Goal: Information Seeking & Learning: Compare options

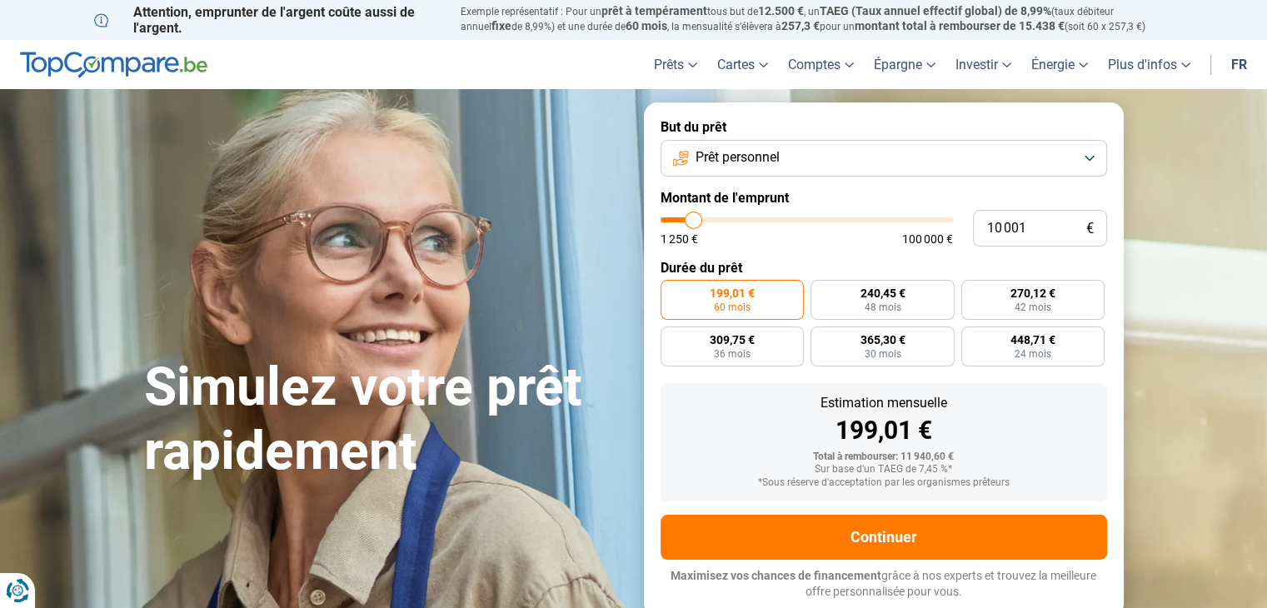
click at [1070, 158] on button "Prêt personnel" at bounding box center [884, 158] width 447 height 37
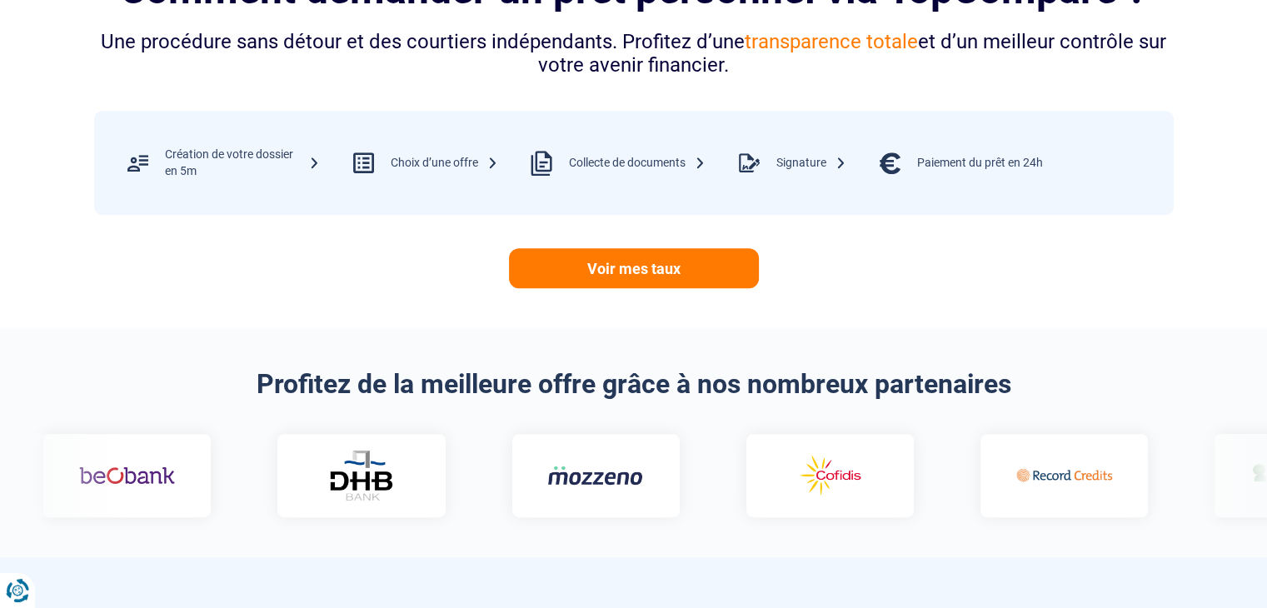
scroll to position [750, 0]
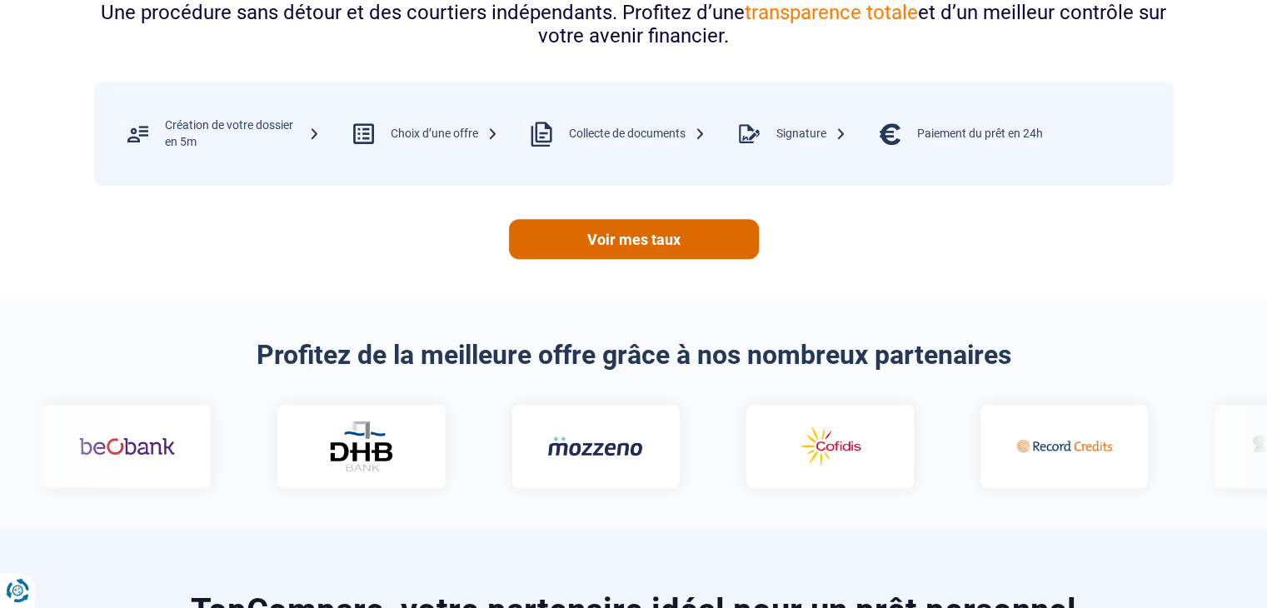
click at [630, 238] on link "Voir mes taux" at bounding box center [634, 239] width 250 height 40
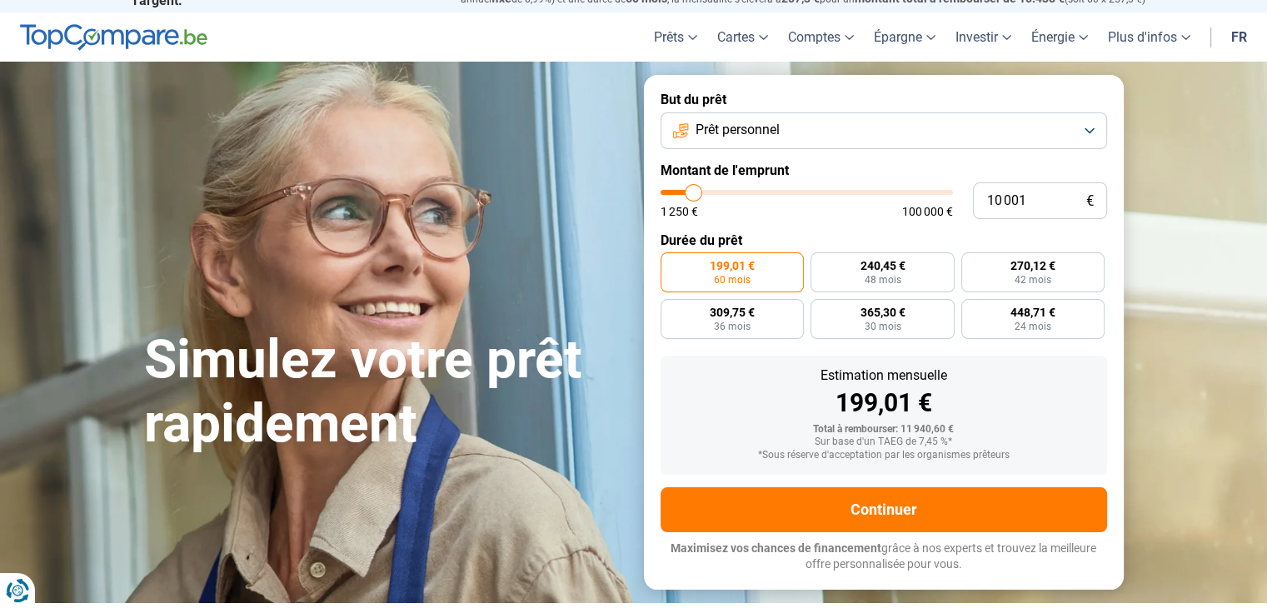
scroll to position [0, 0]
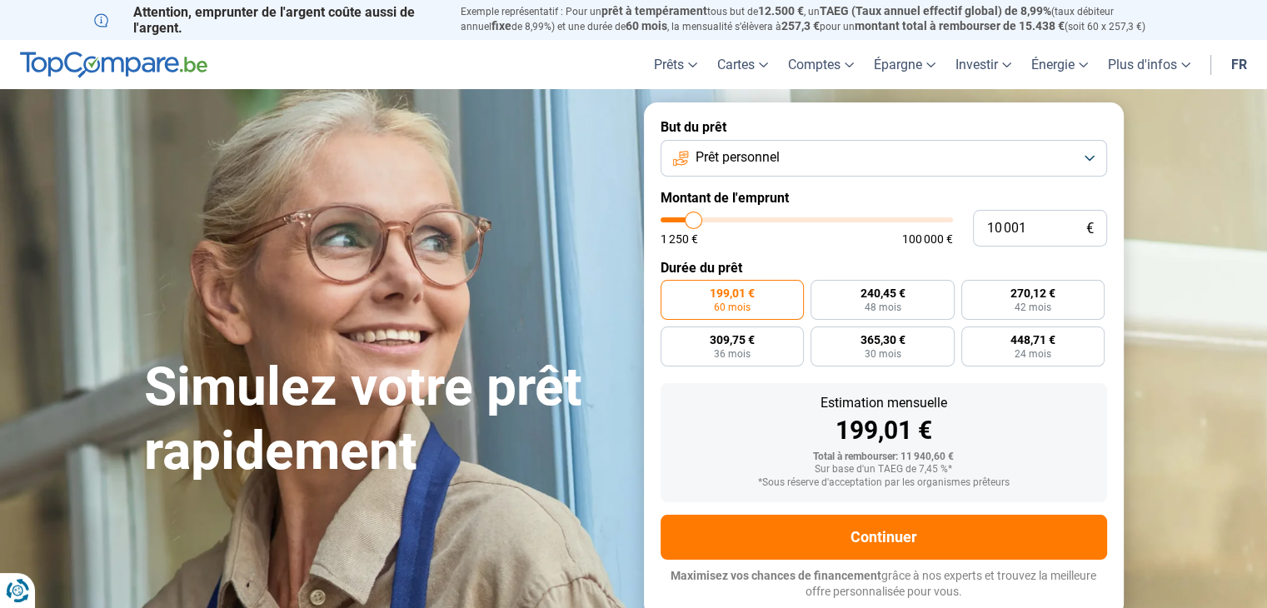
type input "10 750"
type input "10750"
type input "11 500"
type input "11500"
type input "12 000"
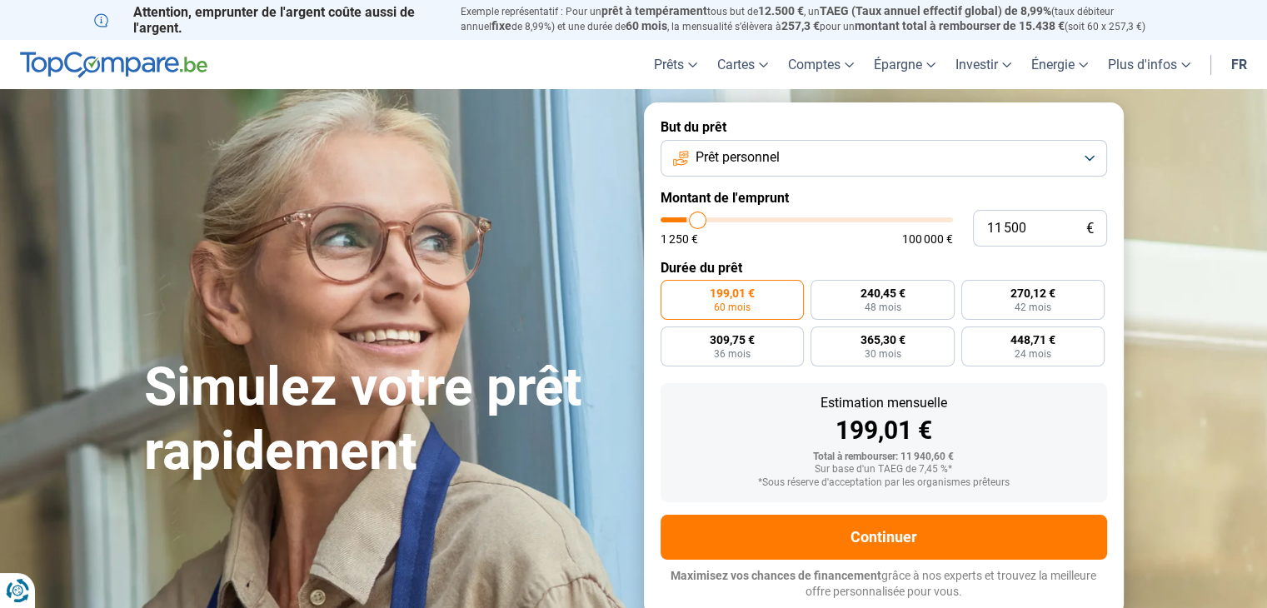
type input "12000"
type input "12 500"
type input "12500"
type input "13 250"
type input "13250"
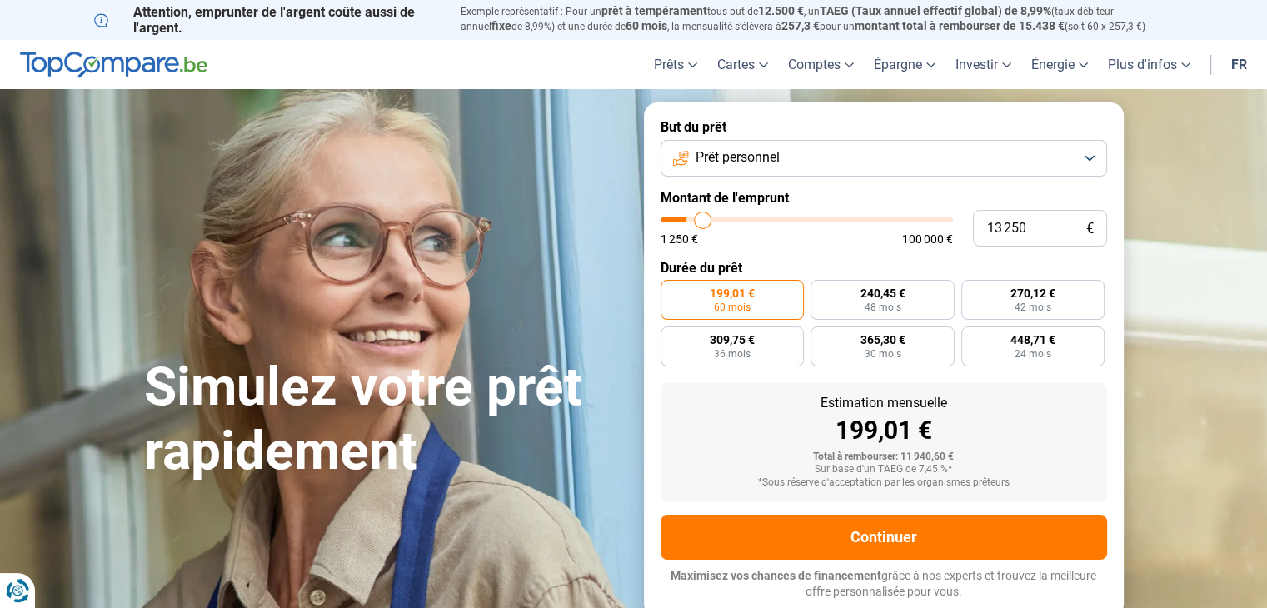
type input "14 250"
type input "14250"
type input "15 750"
type input "15750"
type input "16 750"
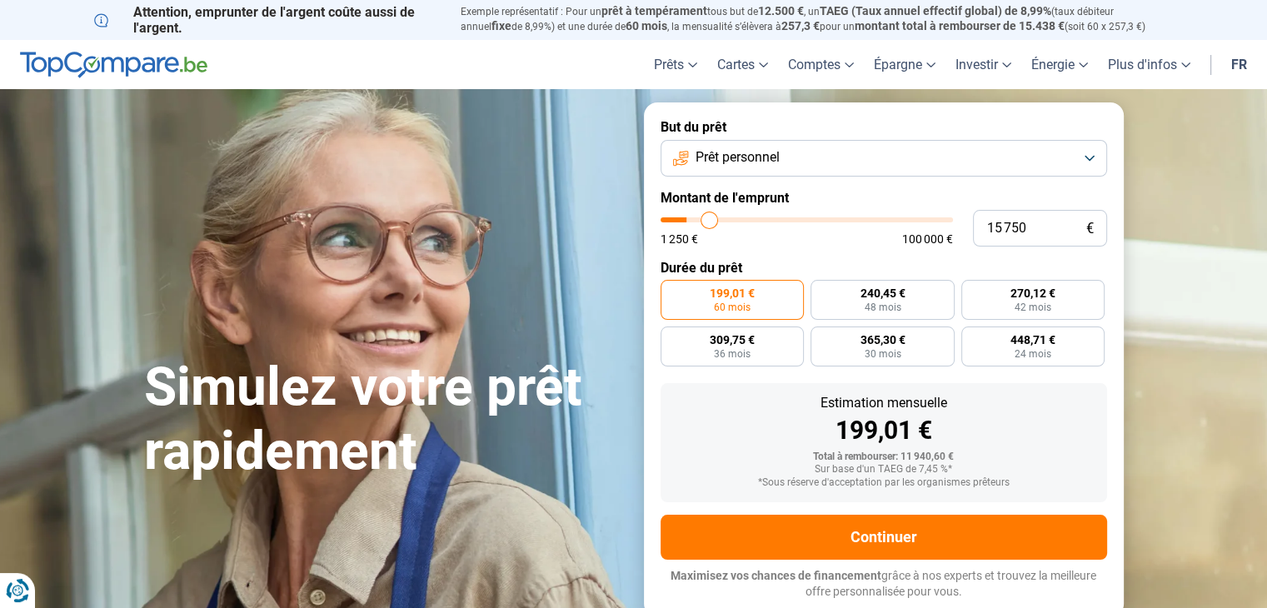
type input "16750"
type input "17 750"
type input "17750"
type input "19 000"
type input "19000"
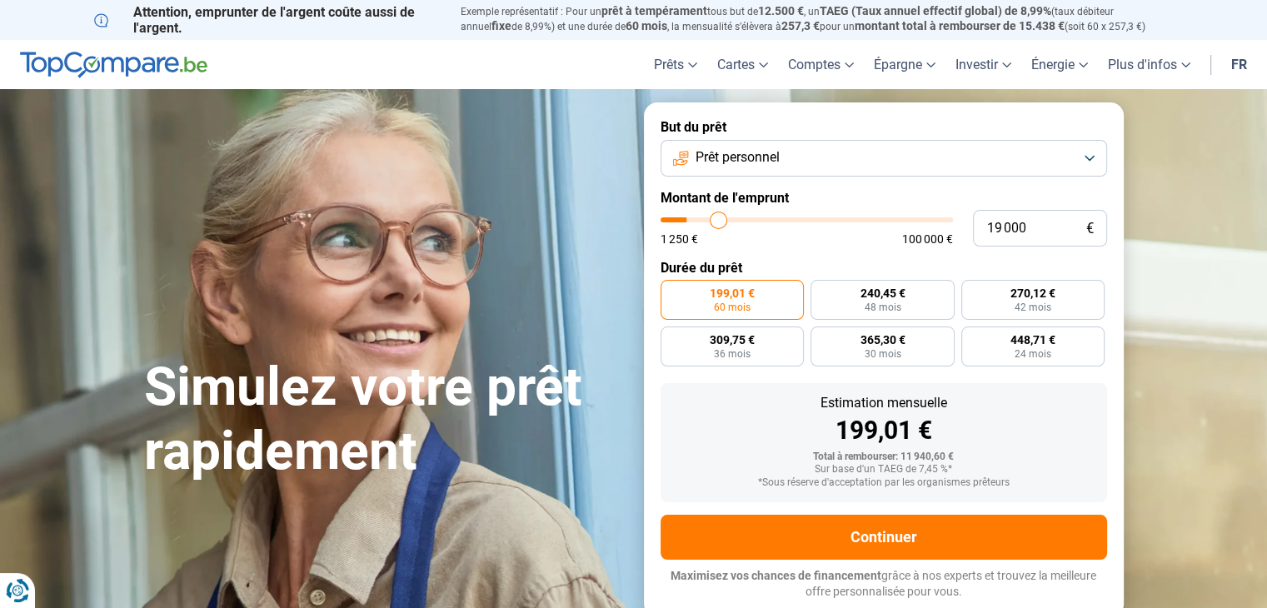
type input "21 000"
type input "21000"
type input "22 000"
type input "22000"
type input "23 000"
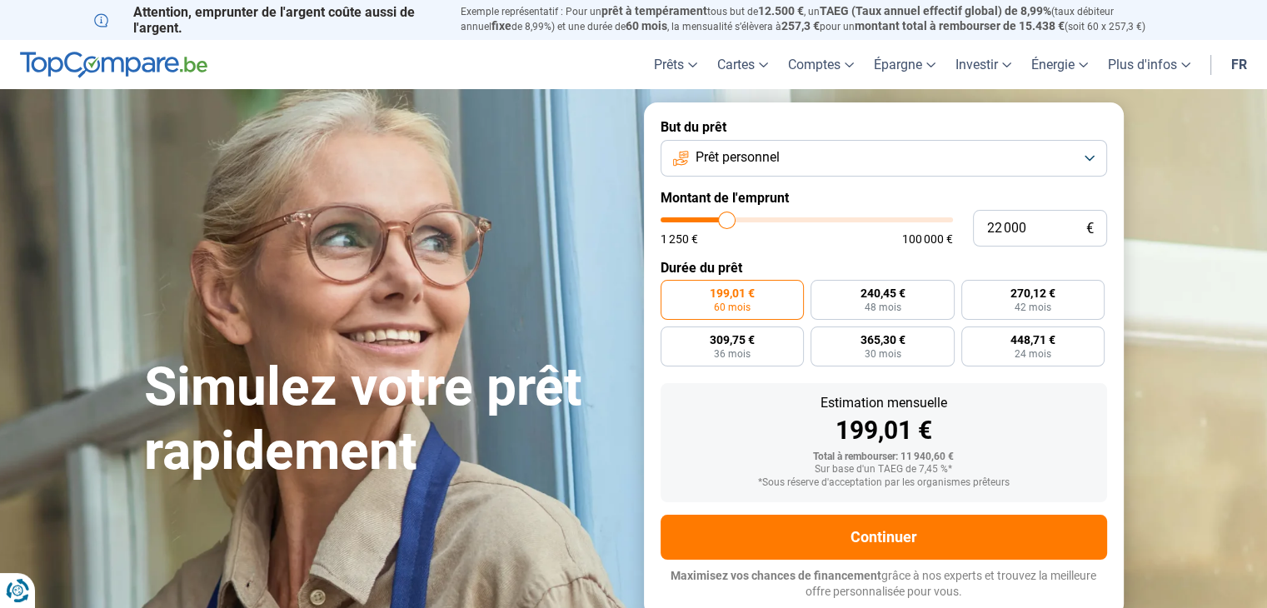
type input "23000"
type input "24 000"
type input "24000"
type input "26 500"
type input "26500"
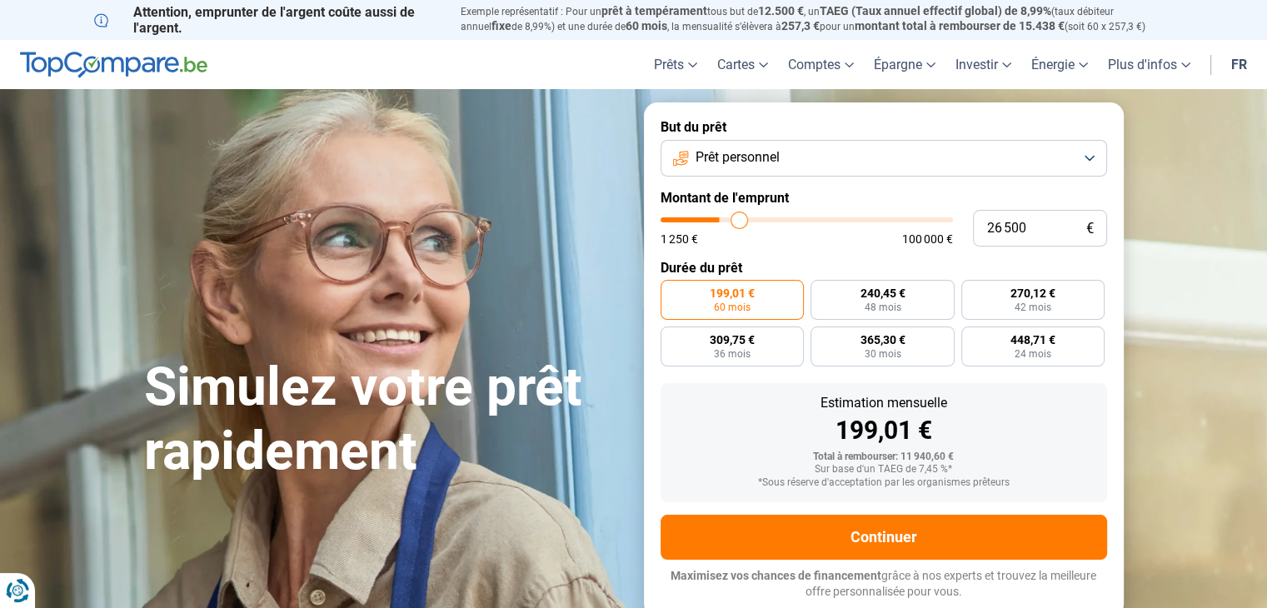
type input "31 750"
type input "31750"
type input "33 250"
type input "33250"
type input "34 000"
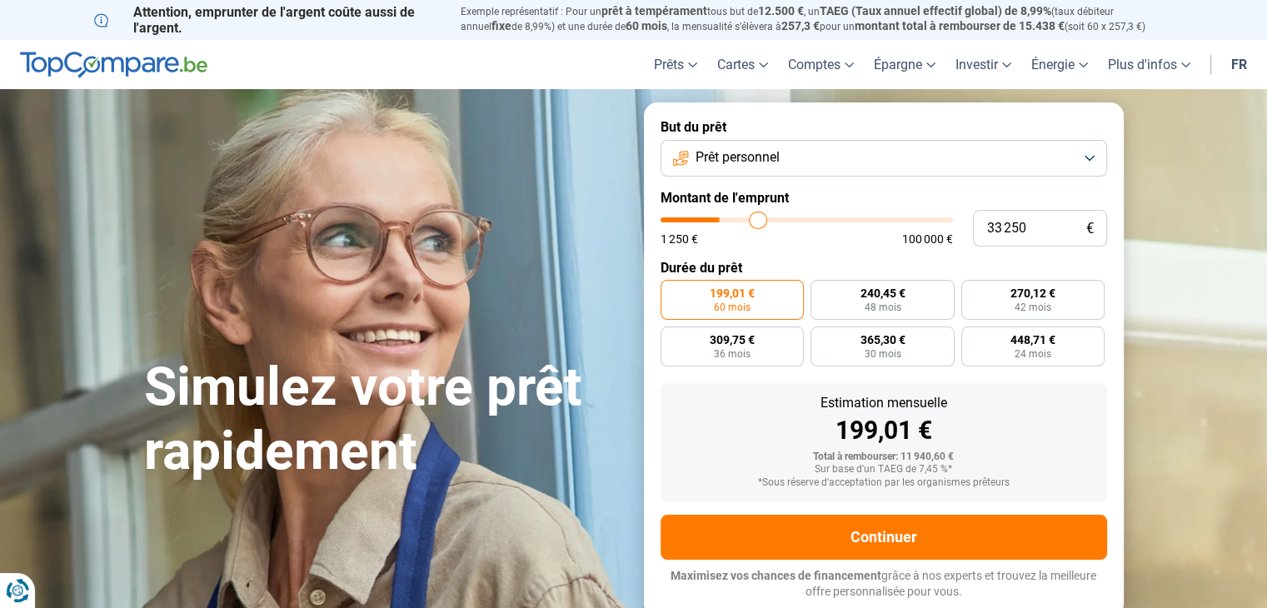
type input "34000"
type input "35 000"
type input "35000"
type input "36 500"
type input "36500"
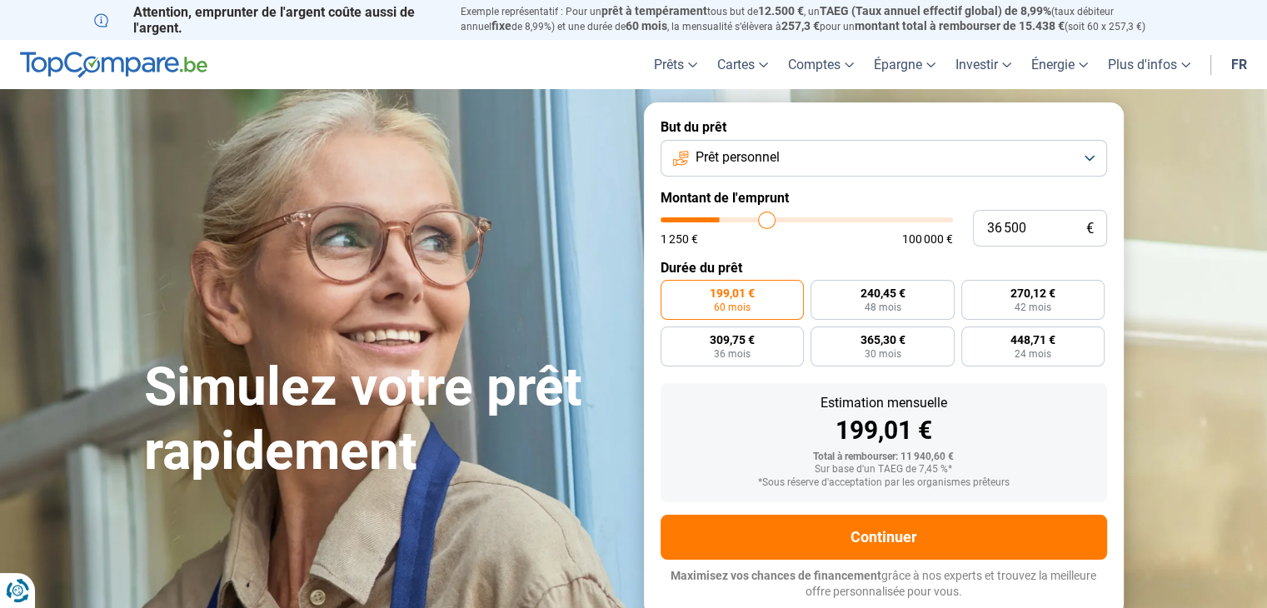
type input "36 750"
type input "36750"
type input "37 000"
type input "37000"
type input "38 000"
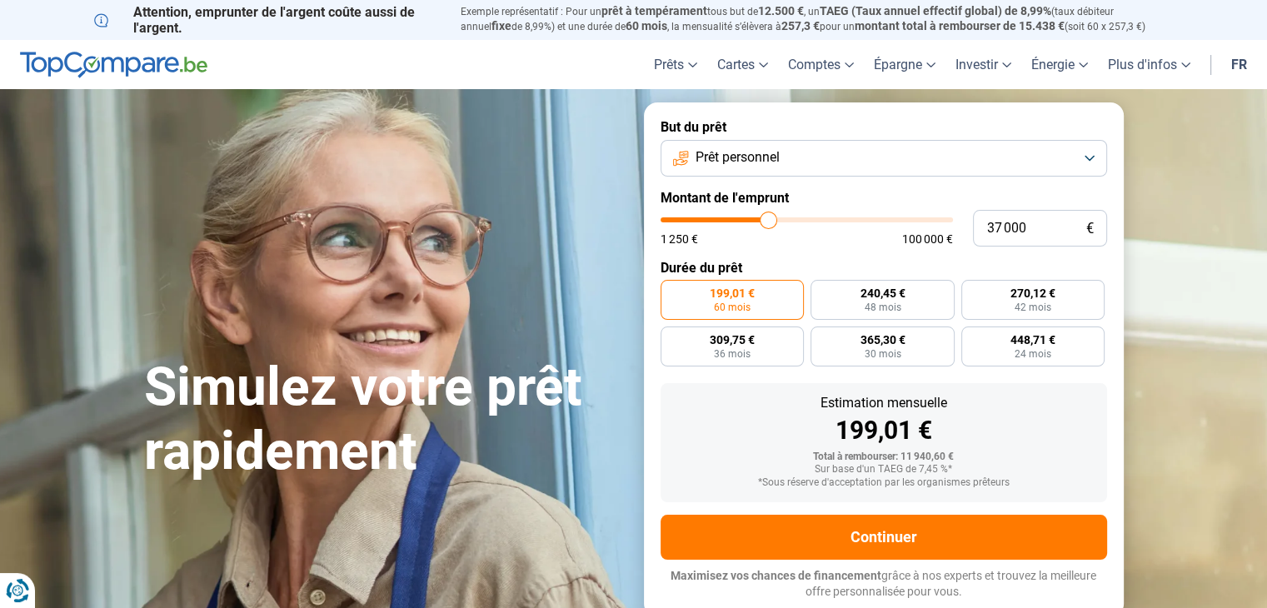
type input "38000"
type input "45 500"
type input "45500"
type input "49 250"
type input "49250"
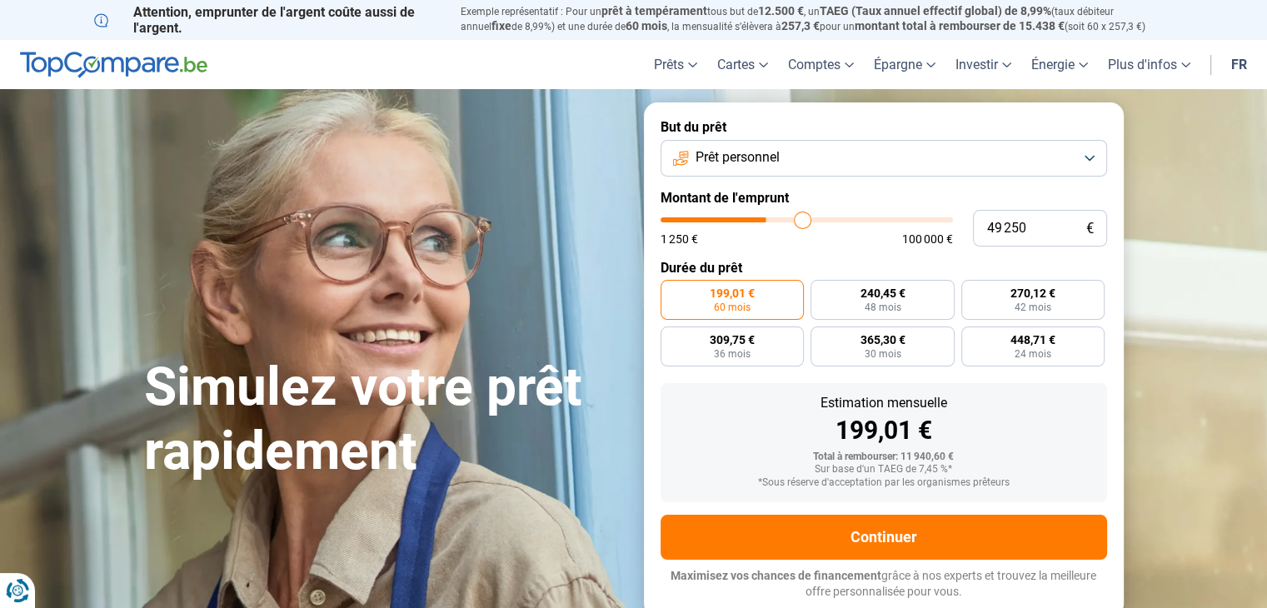
type input "52 000"
type input "52000"
type input "53 750"
type input "53750"
type input "54 750"
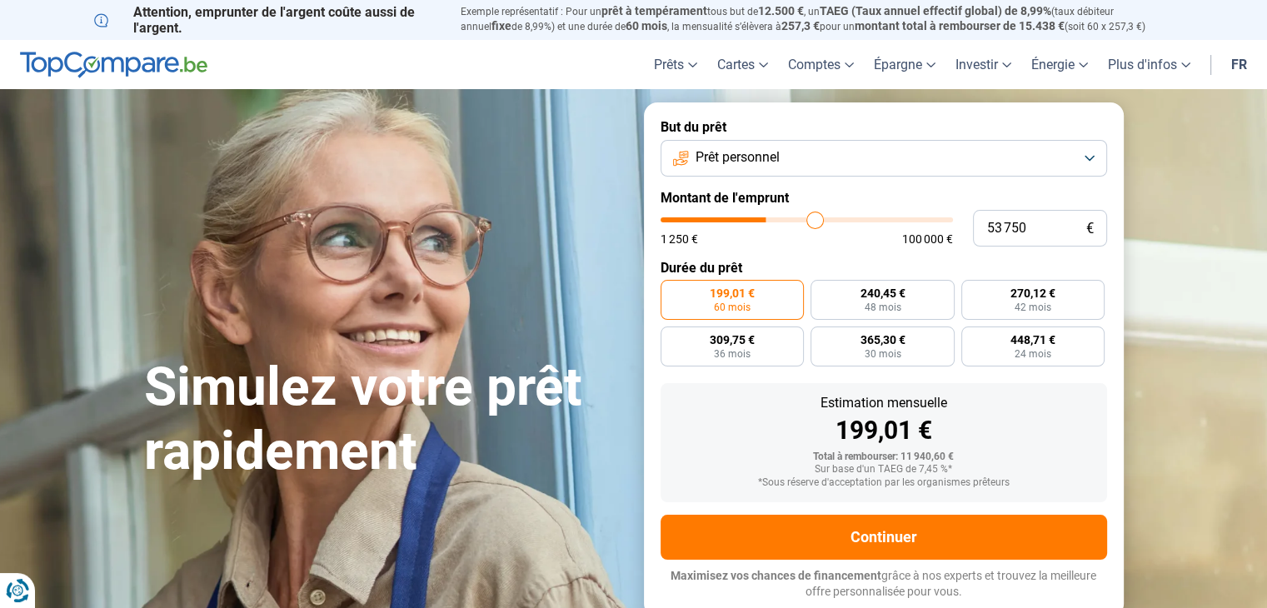
type input "54750"
type input "55 750"
drag, startPoint x: 693, startPoint y: 225, endPoint x: 820, endPoint y: 240, distance: 127.5
type input "55750"
click at [820, 222] on input "range" at bounding box center [807, 219] width 292 height 5
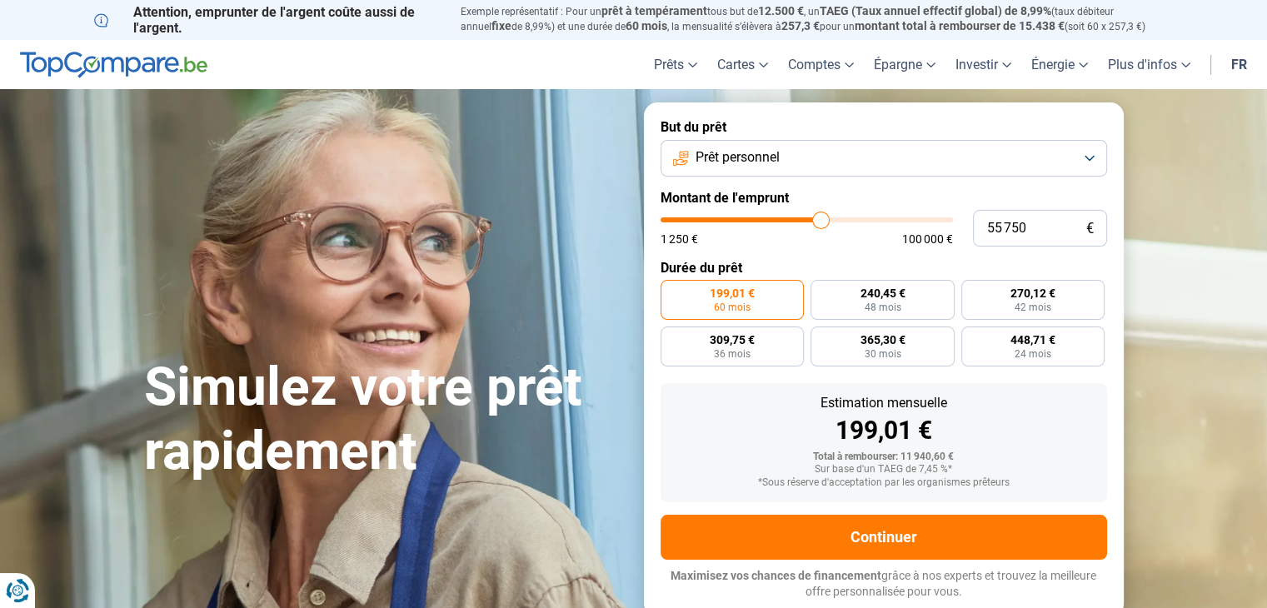
radio input "false"
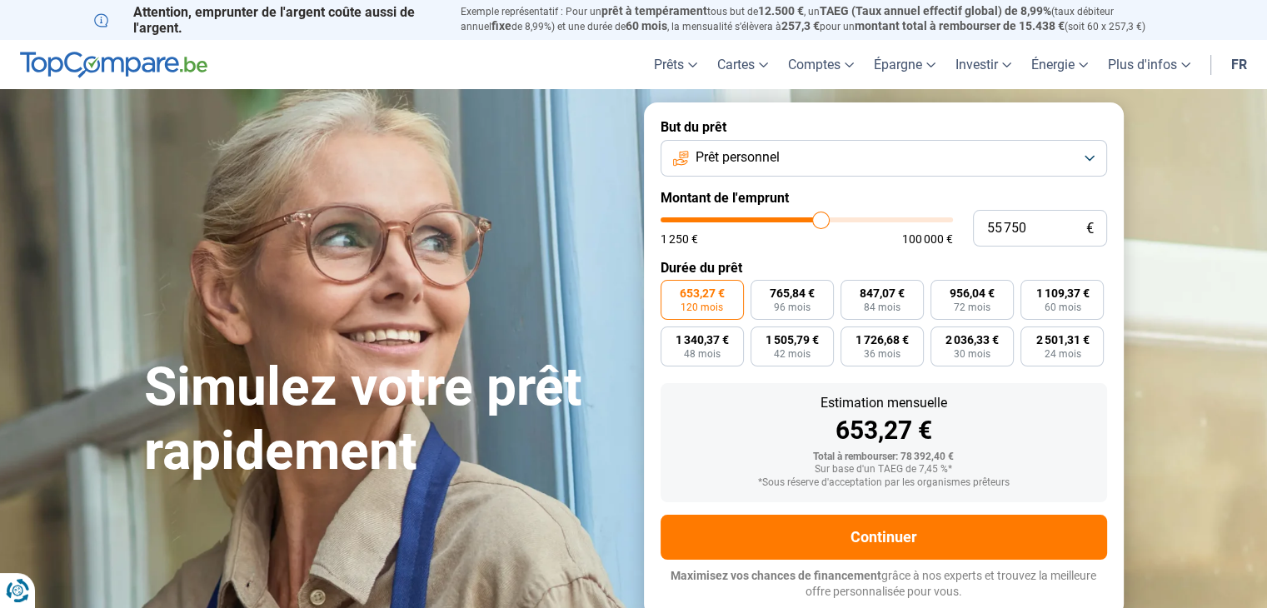
type input "56 500"
type input "56500"
type input "56 250"
type input "56250"
type input "56 000"
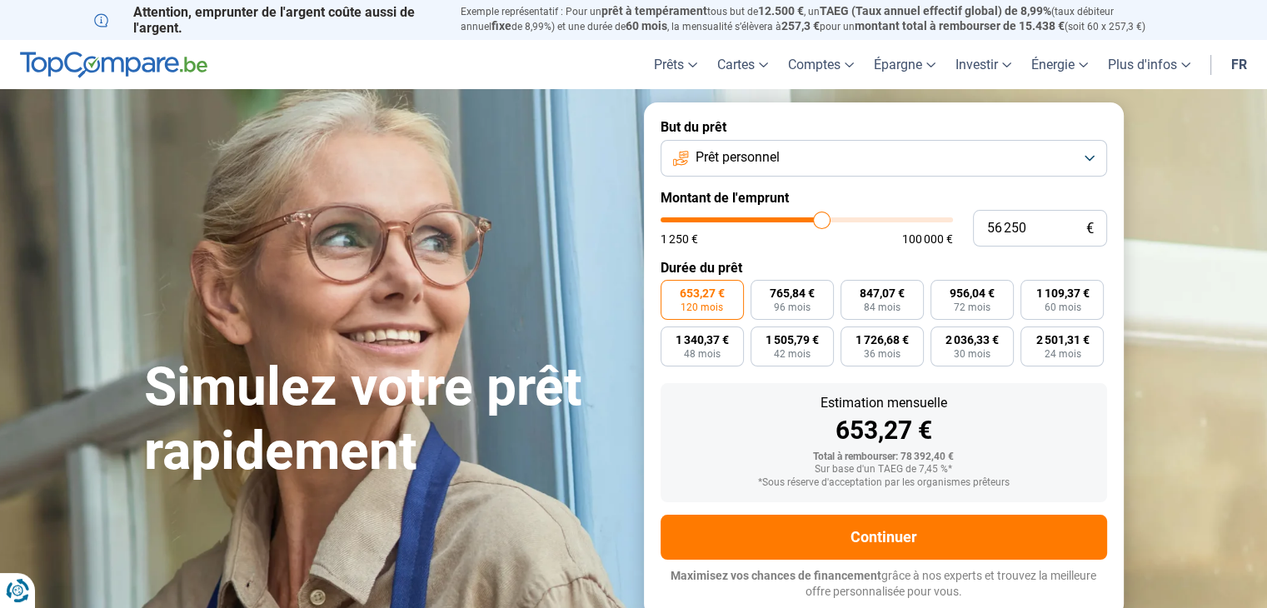
type input "56000"
type input "55 500"
type input "55500"
type input "55 250"
type input "55250"
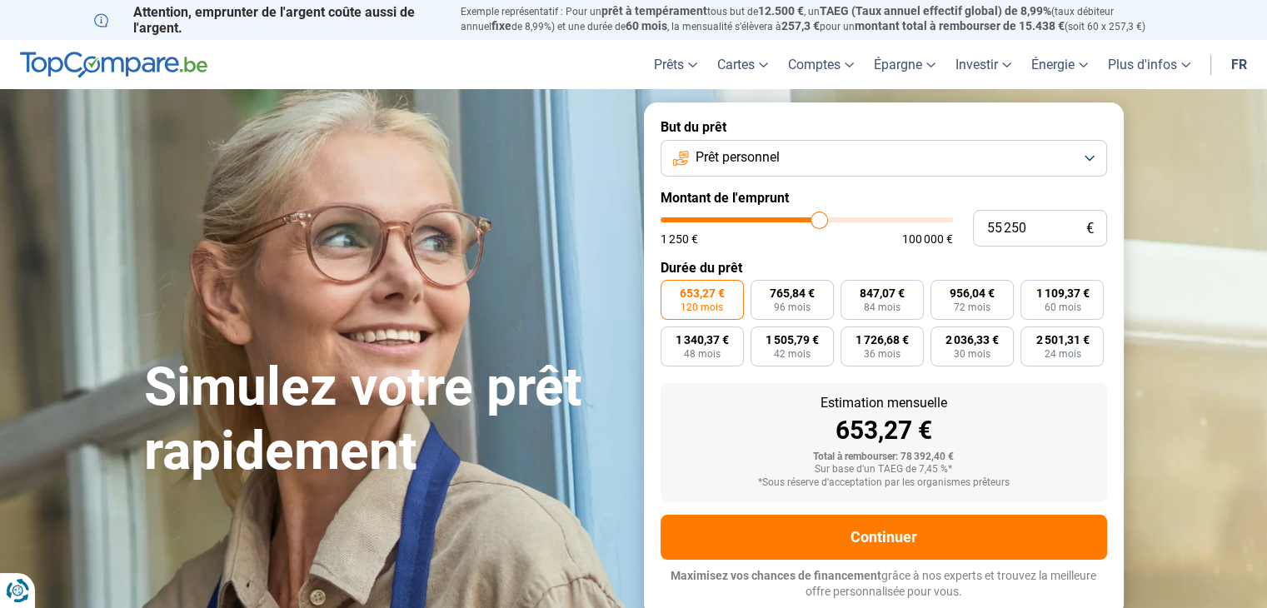
type input "54 500"
type input "54500"
type input "53 750"
type input "53750"
type input "53 250"
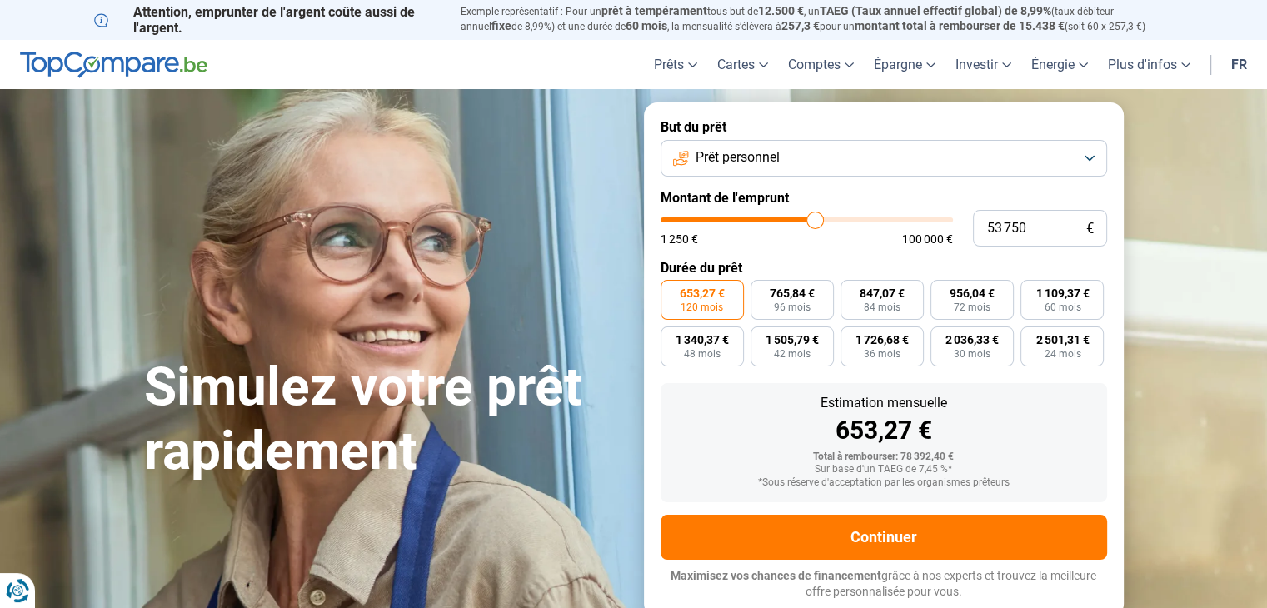
type input "53250"
type input "53 000"
type input "53000"
type input "52 500"
type input "52500"
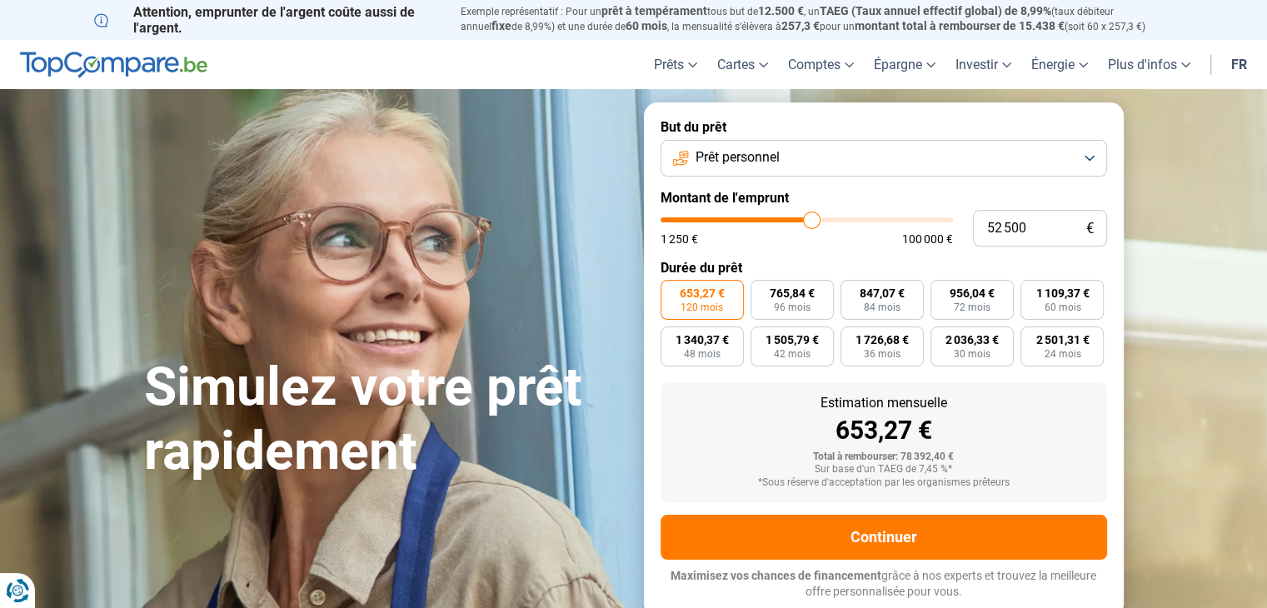
type input "52 000"
type input "52000"
type input "51 500"
type input "51500"
type input "51 250"
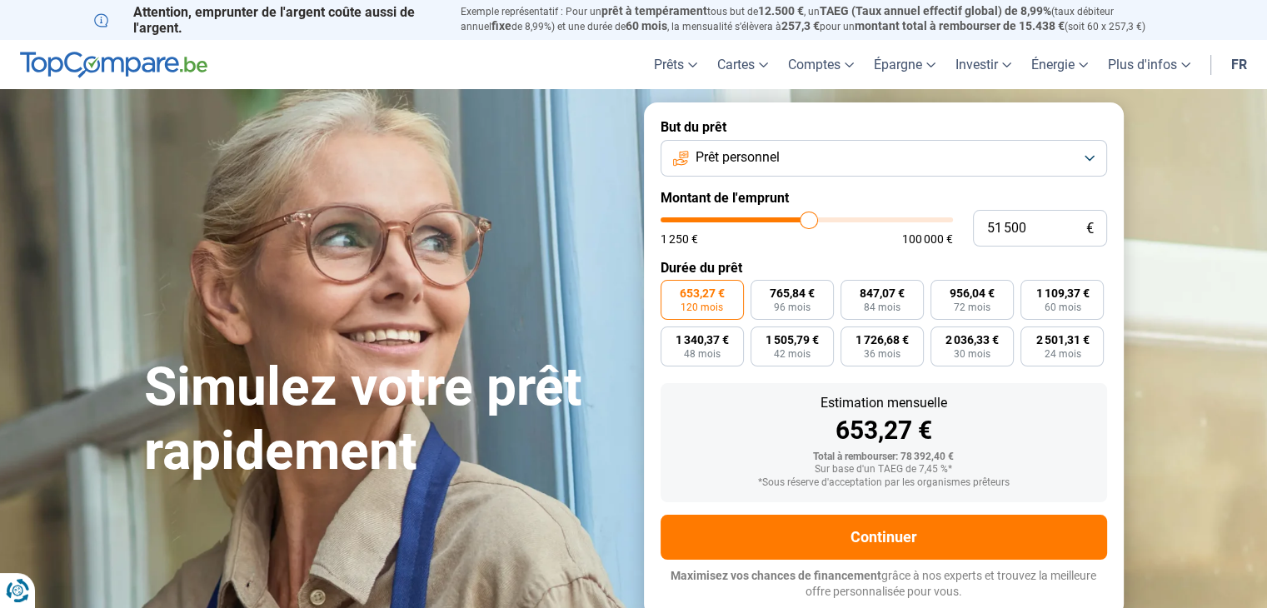
type input "51250"
type input "50 750"
type input "50750"
type input "50 250"
type input "50250"
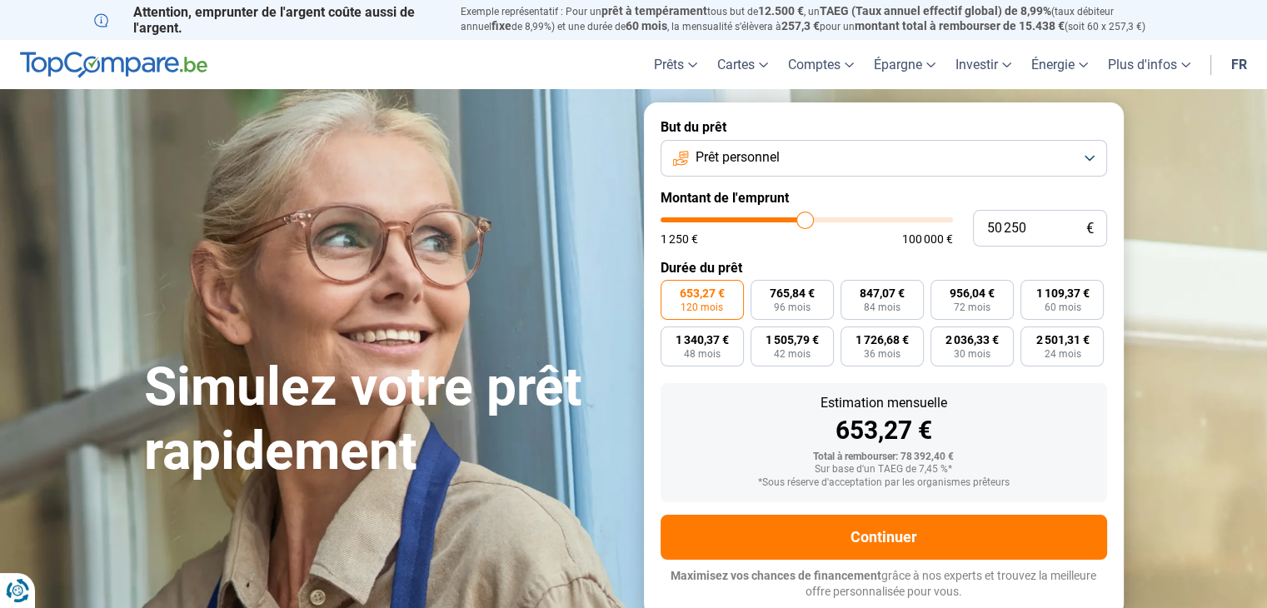
type input "49 250"
type input "49250"
type input "48 250"
type input "48250"
type input "47 250"
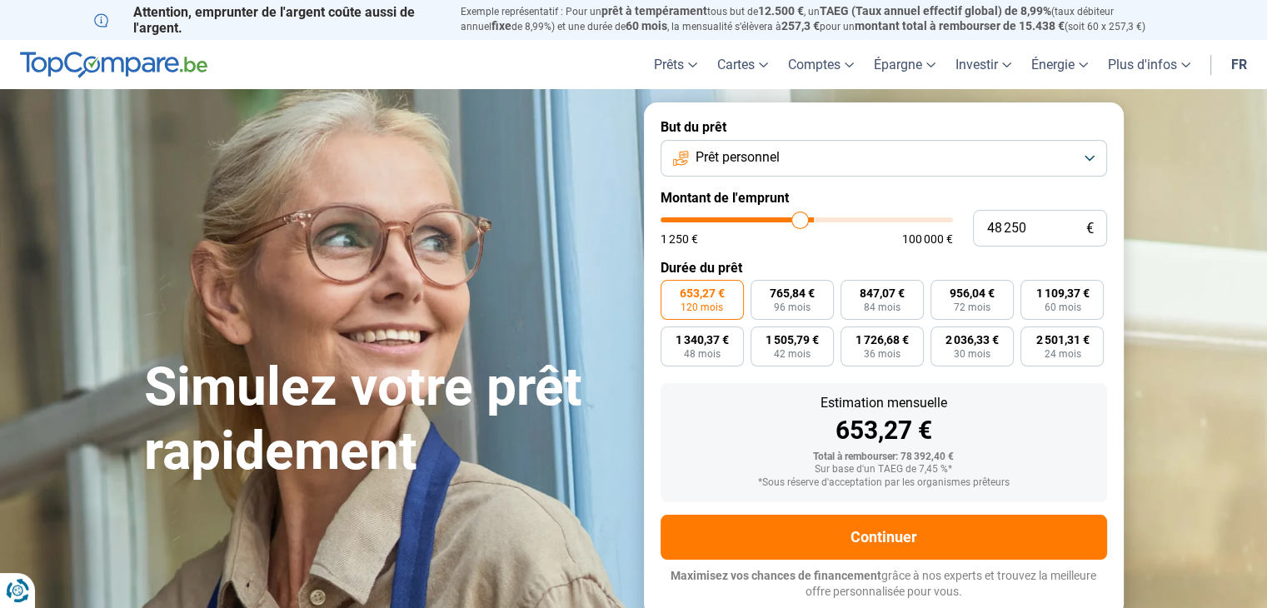
type input "47250"
type input "46 500"
type input "46500"
type input "45 250"
type input "45250"
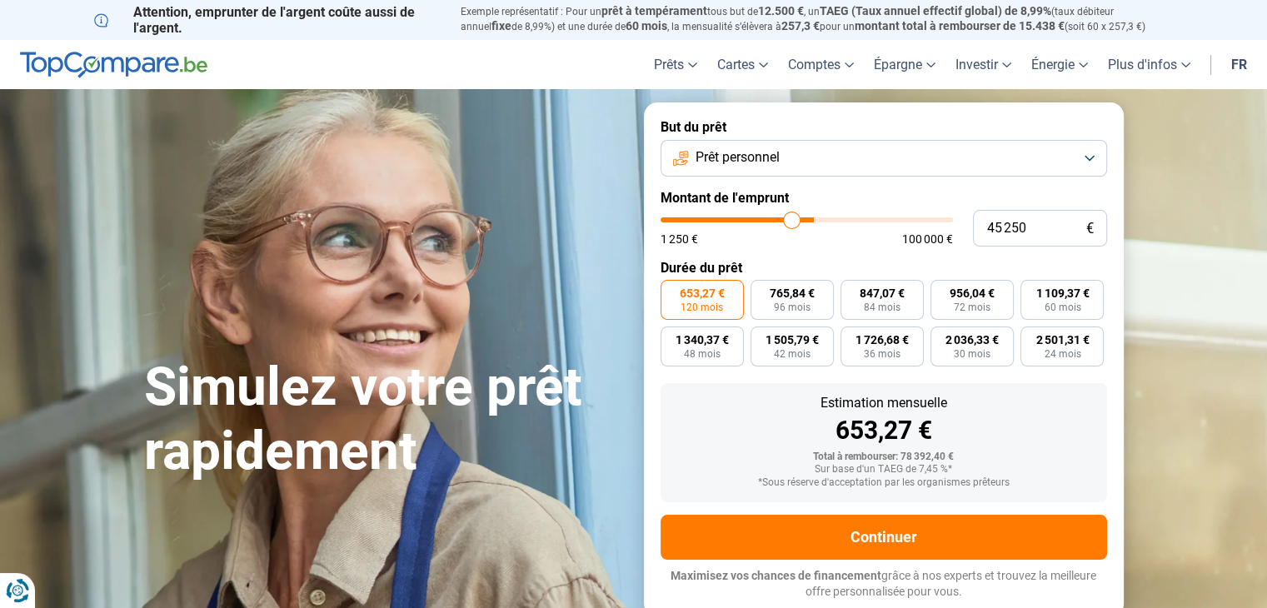
type input "44 750"
type input "44750"
type input "44 250"
type input "44250"
type input "43 750"
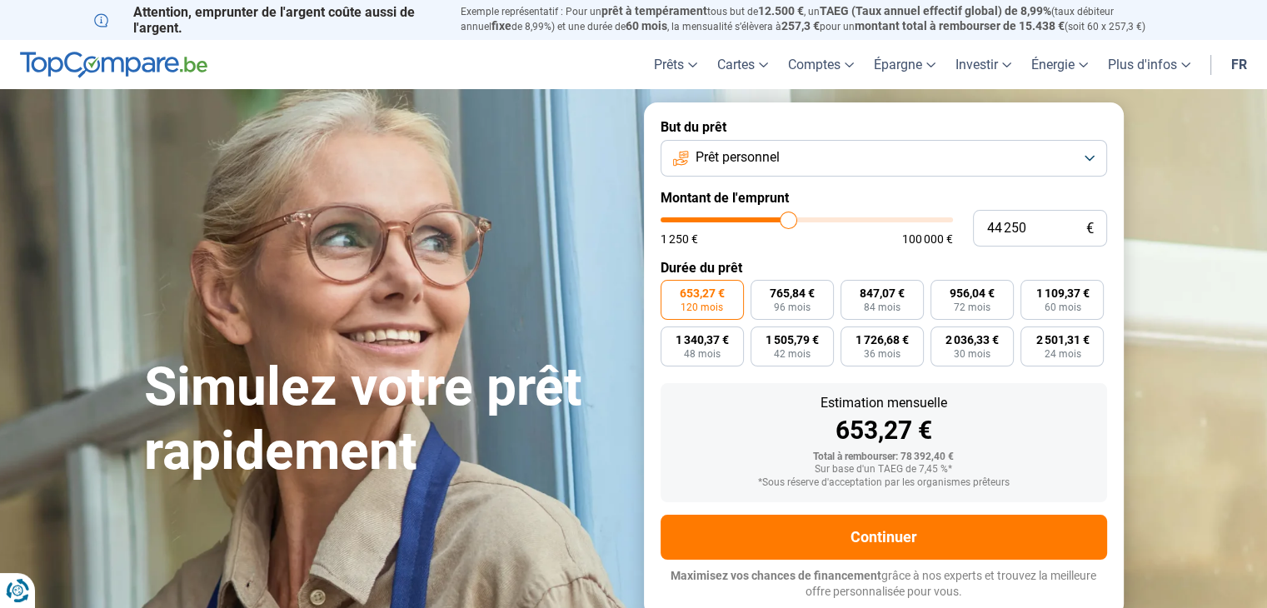
type input "43750"
type input "43 250"
type input "43250"
type input "42 500"
type input "42500"
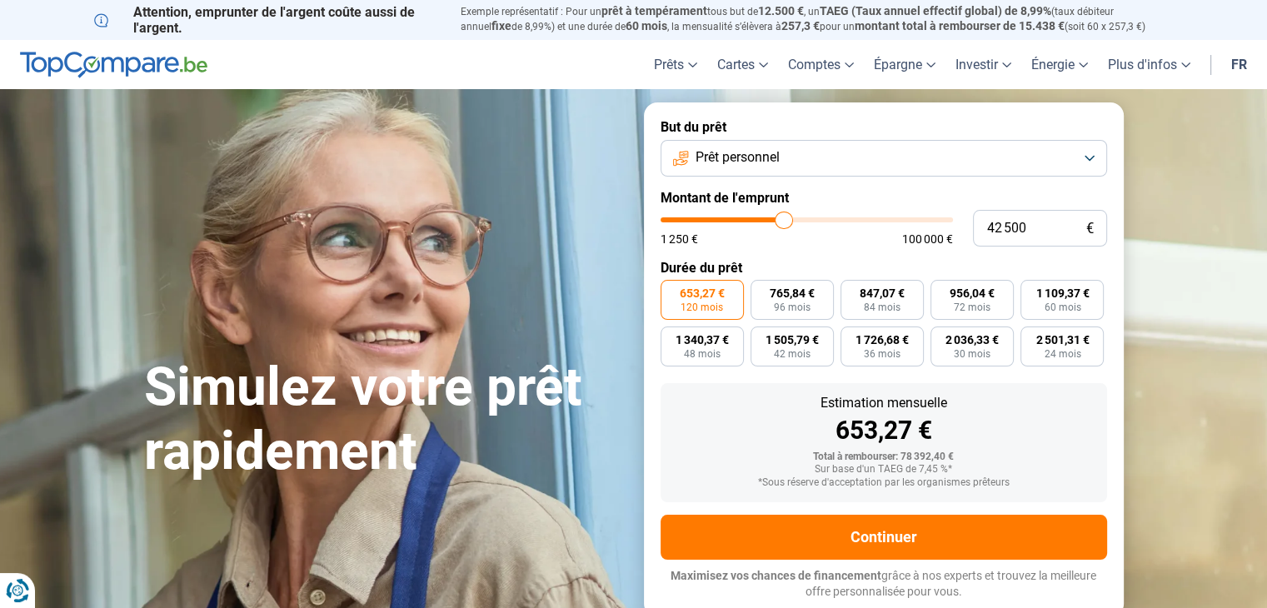
type input "41 250"
type input "41250"
type input "40 750"
type input "40750"
type input "40 250"
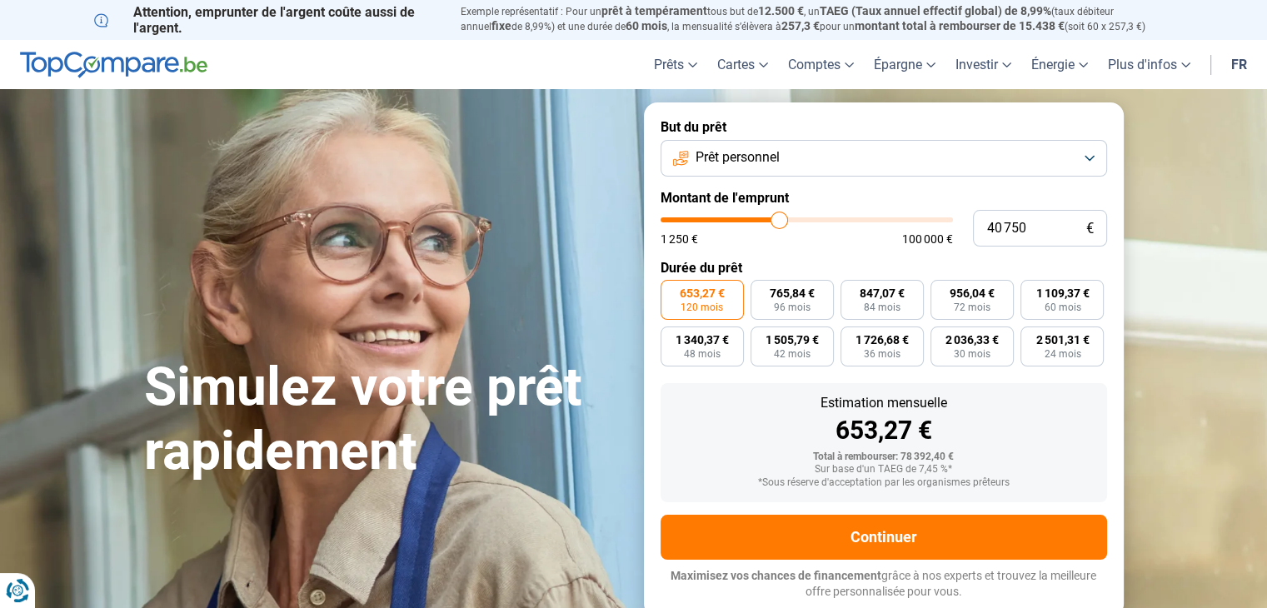
type input "40250"
type input "40 000"
type input "40000"
type input "39 500"
type input "39500"
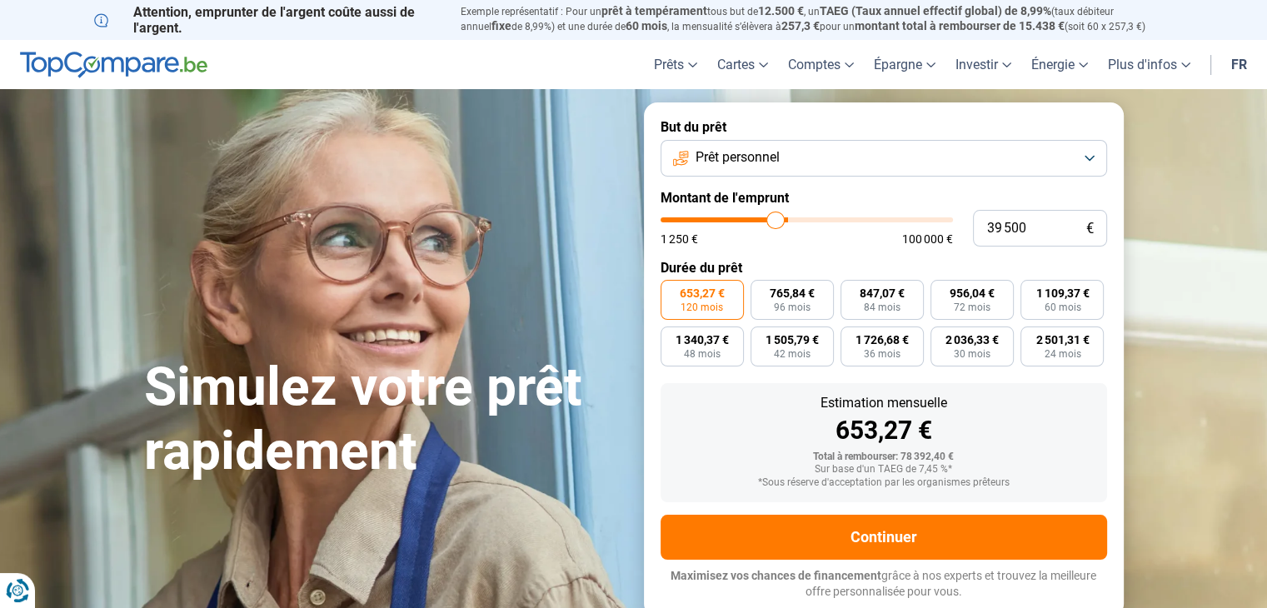
type input "39 250"
type input "39250"
type input "38 750"
type input "38750"
type input "38 250"
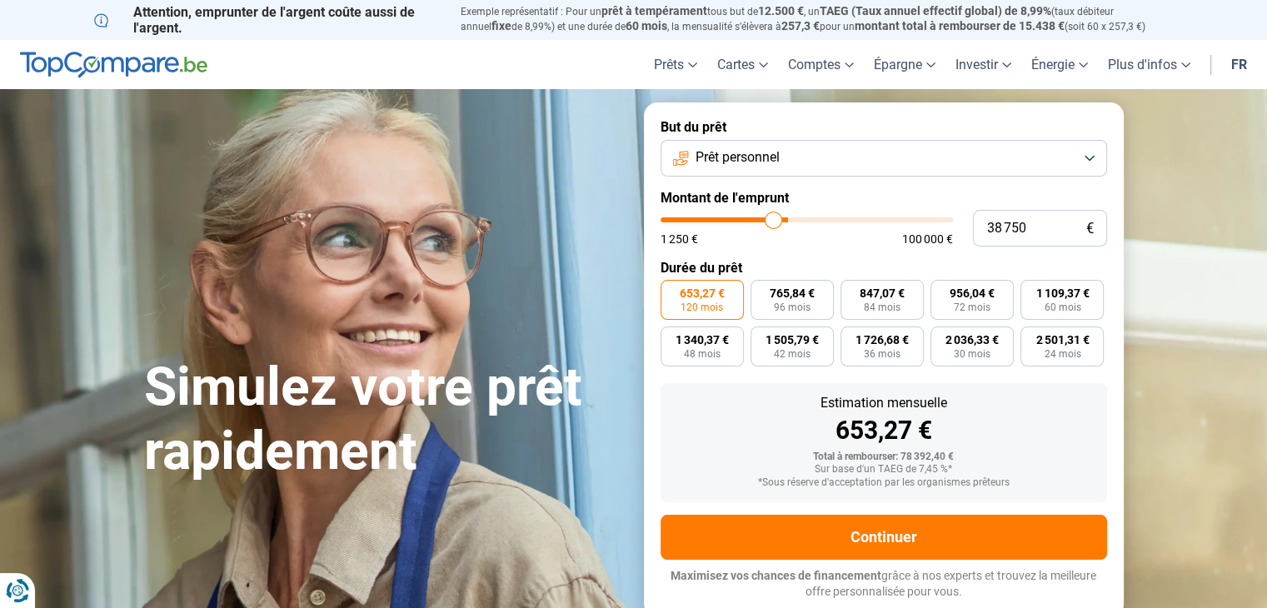
type input "38250"
type input "38 000"
type input "38000"
type input "37 750"
type input "37750"
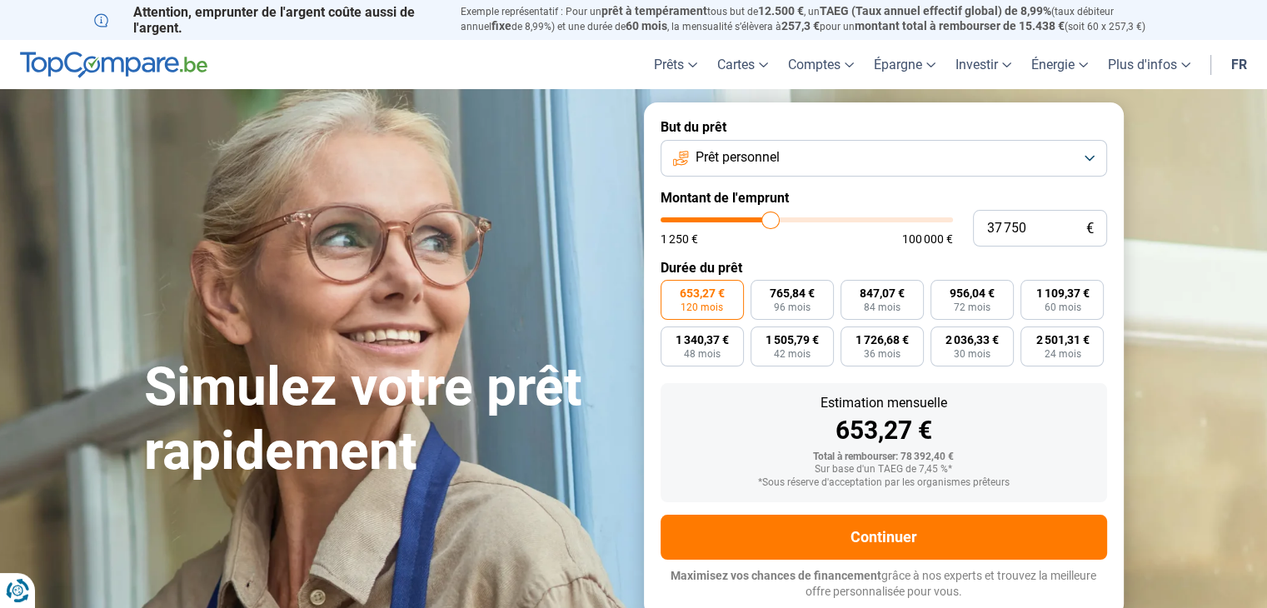
type input "36 750"
type input "36750"
type input "35 750"
type input "35750"
type input "35 500"
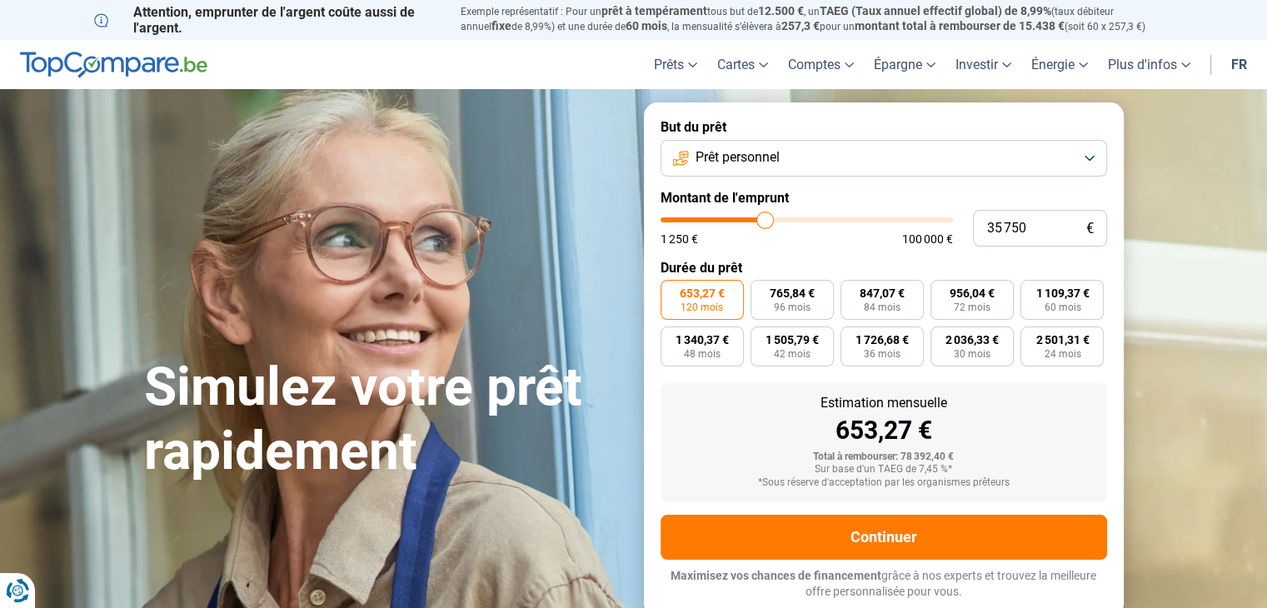
type input "35500"
type input "34 750"
type input "34750"
type input "34 000"
type input "34000"
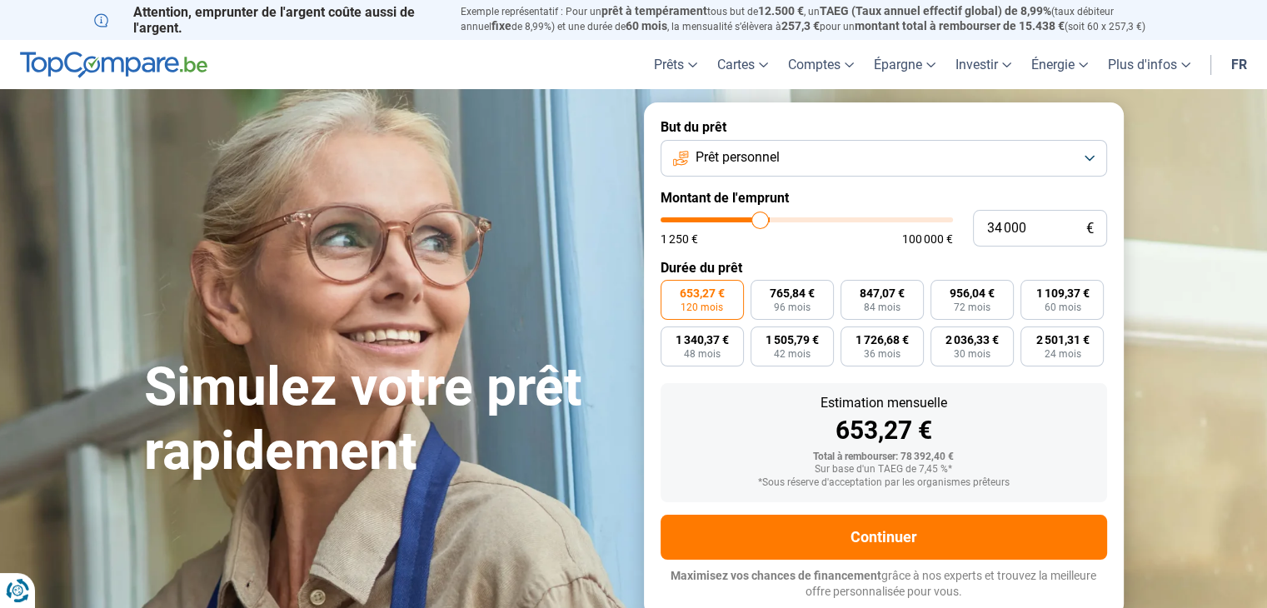
type input "33 250"
type input "33250"
type input "32 500"
type input "32500"
type input "32 000"
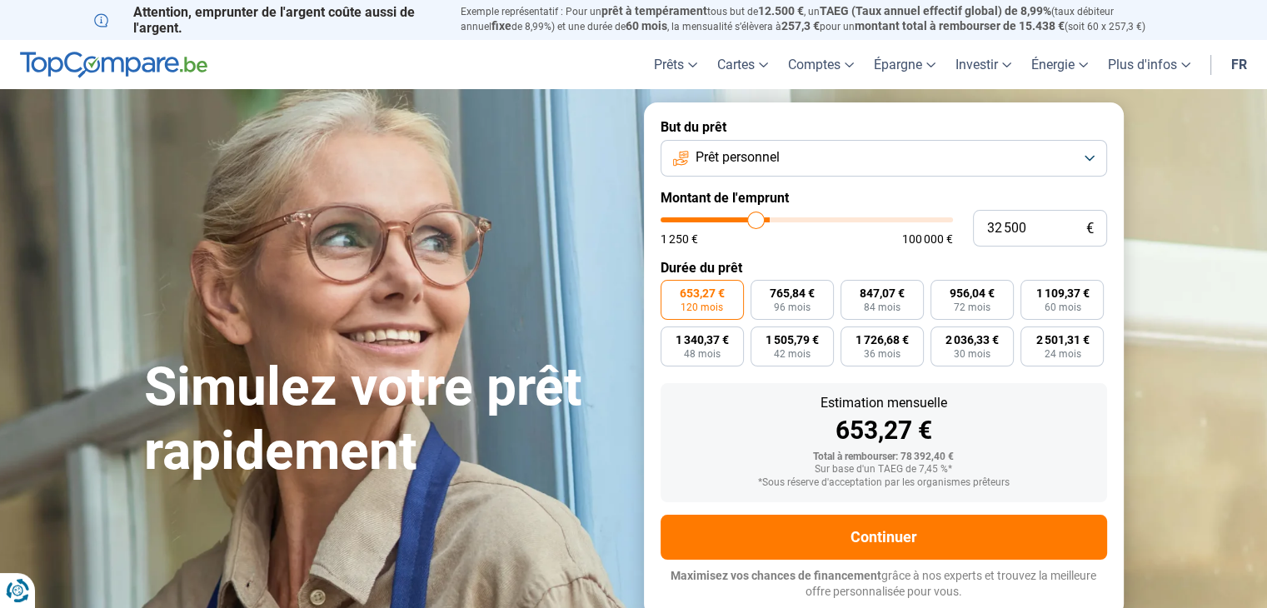
type input "32000"
type input "31 500"
type input "31500"
type input "31 000"
type input "31000"
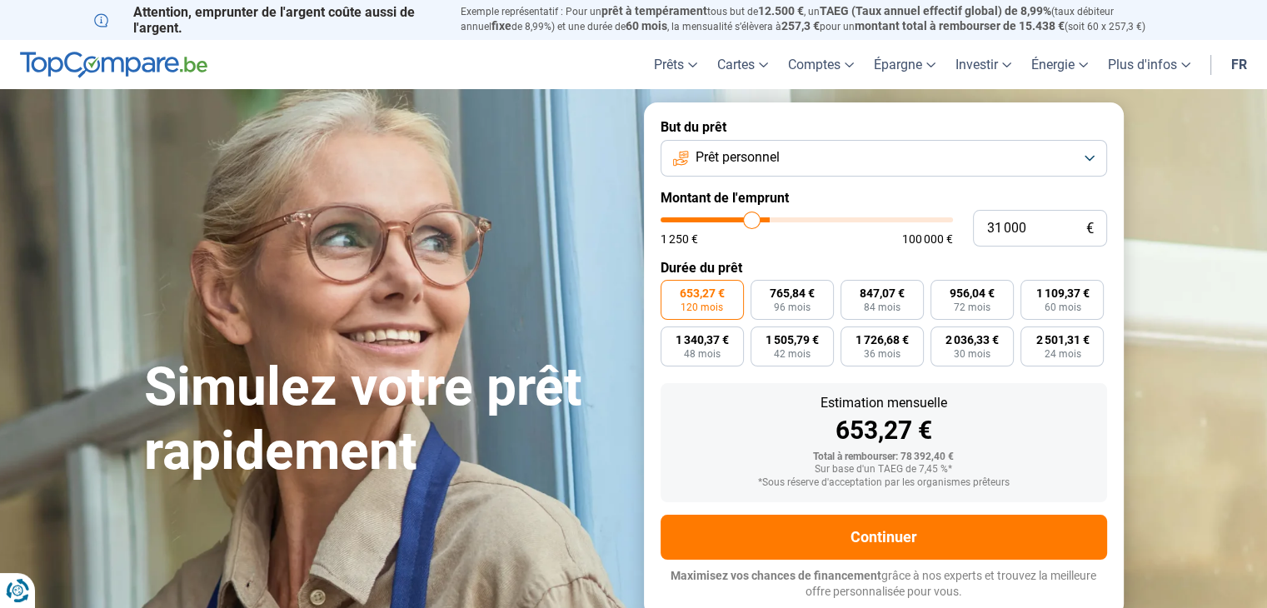
type input "30 250"
type input "30250"
type input "29 500"
type input "29500"
type input "28 750"
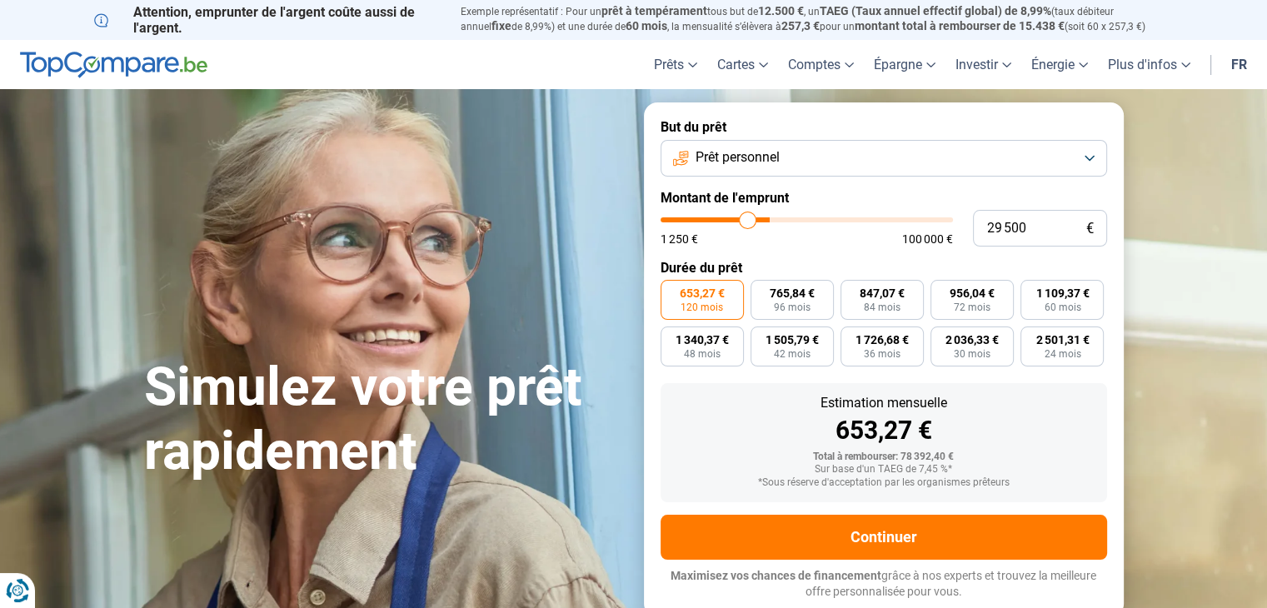
type input "28750"
type input "28 500"
type input "28500"
type input "27 500"
type input "27500"
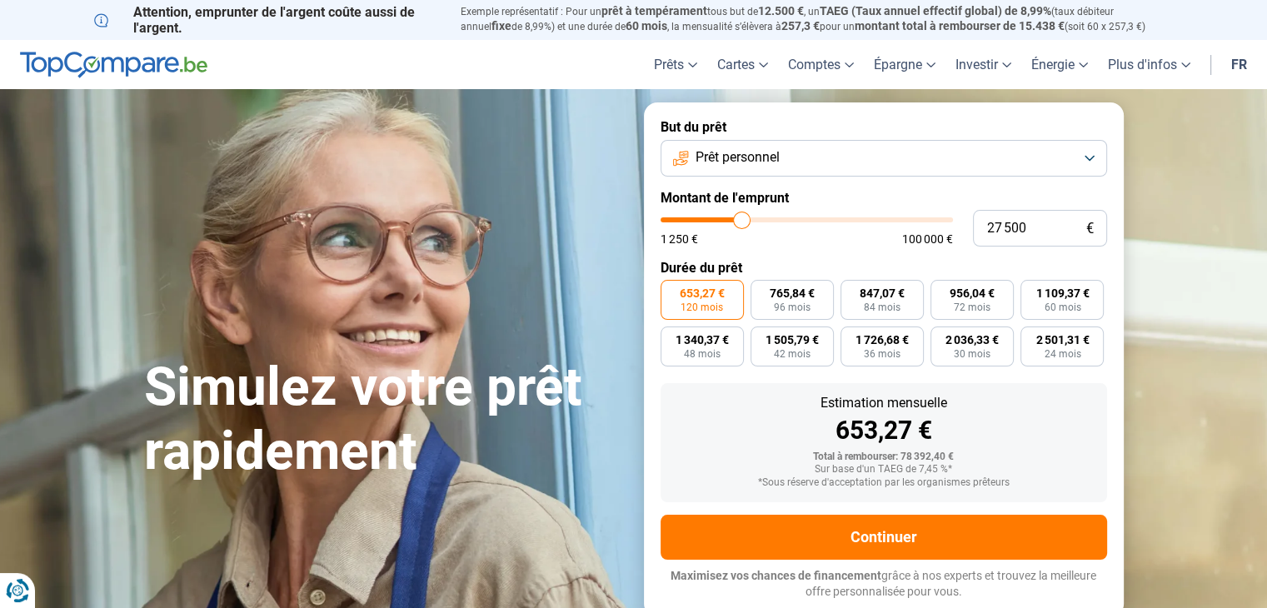
type input "26 500"
type input "26500"
type input "25 500"
type input "25500"
type input "24 500"
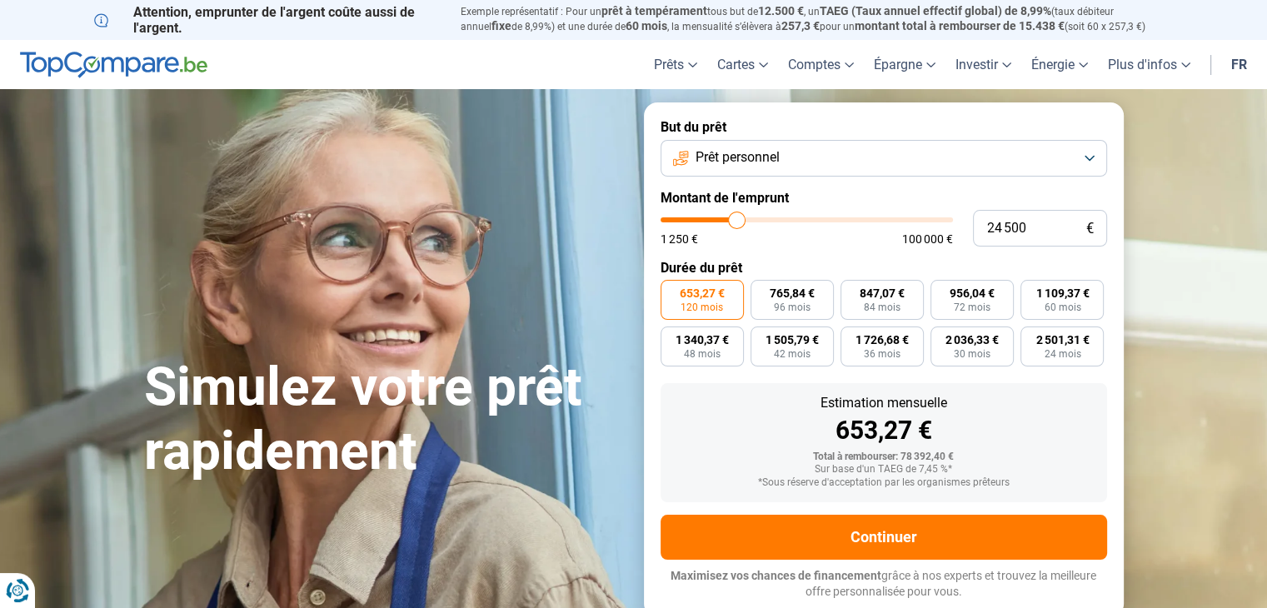
type input "24500"
type input "23 500"
type input "23500"
type input "21 500"
type input "21500"
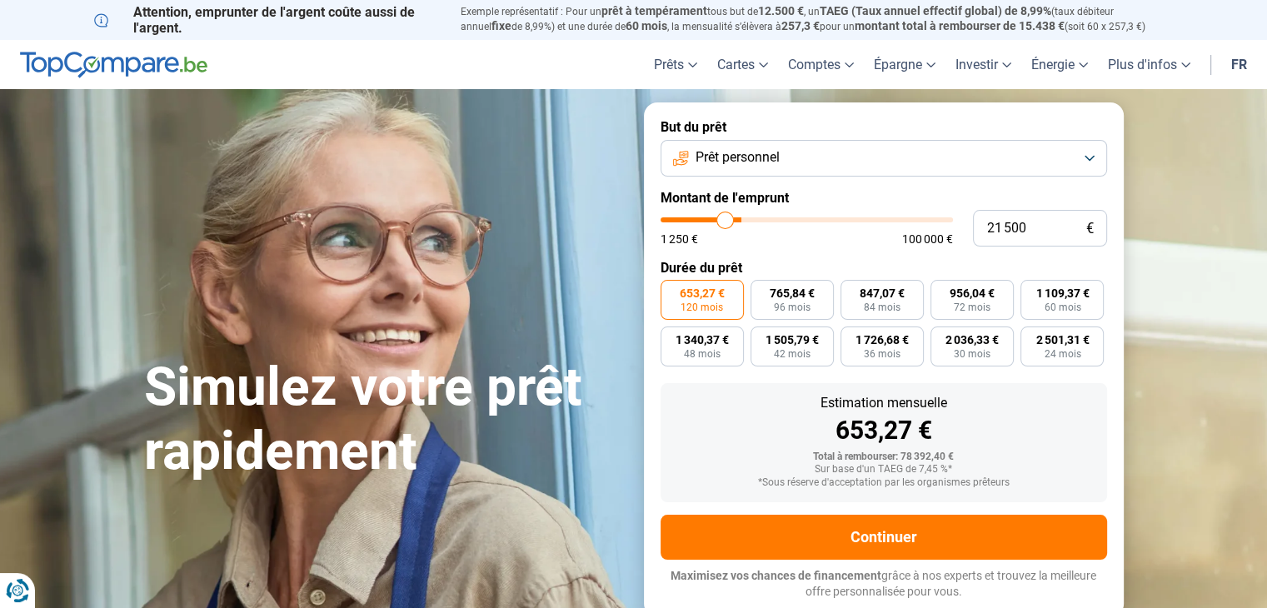
type input "19 500"
type input "19500"
type input "18 500"
type input "18500"
type input "17 500"
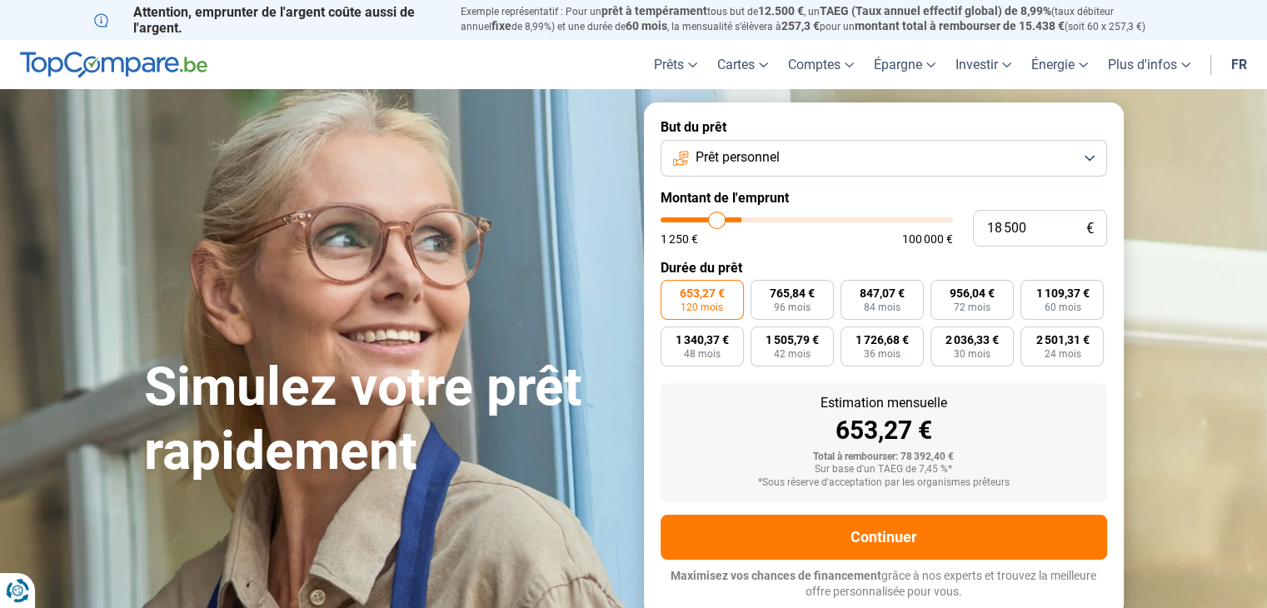
type input "17500"
type input "16 500"
type input "16500"
type input "16 250"
type input "16250"
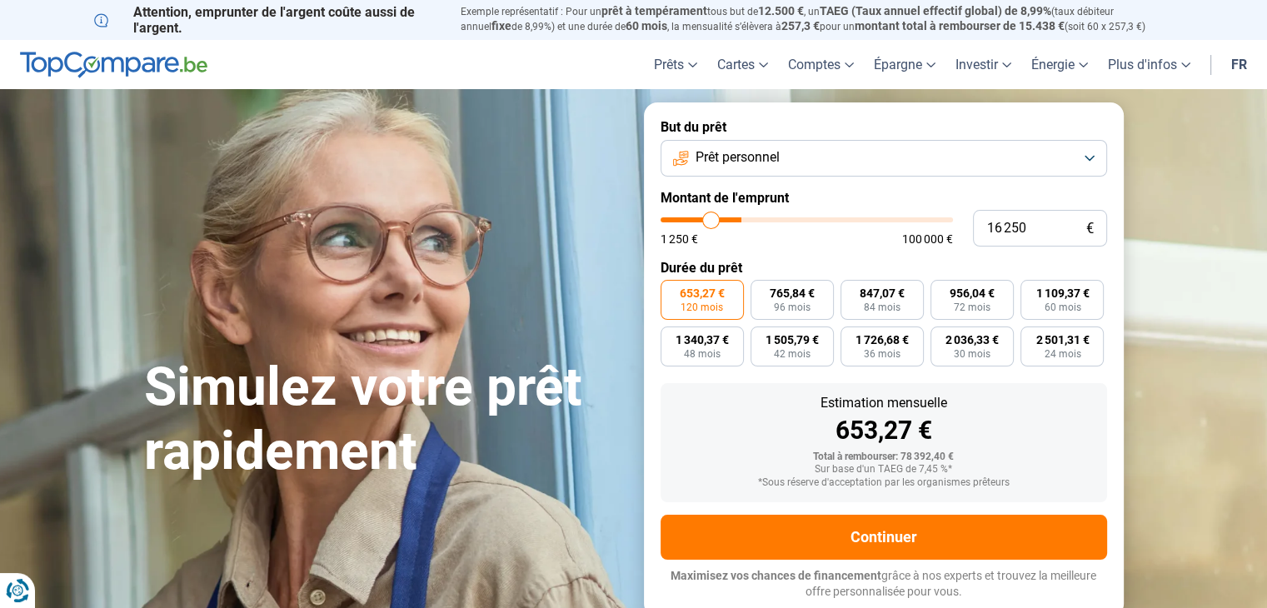
type input "15 000"
type input "15000"
type input "14 500"
type input "14500"
type input "14 250"
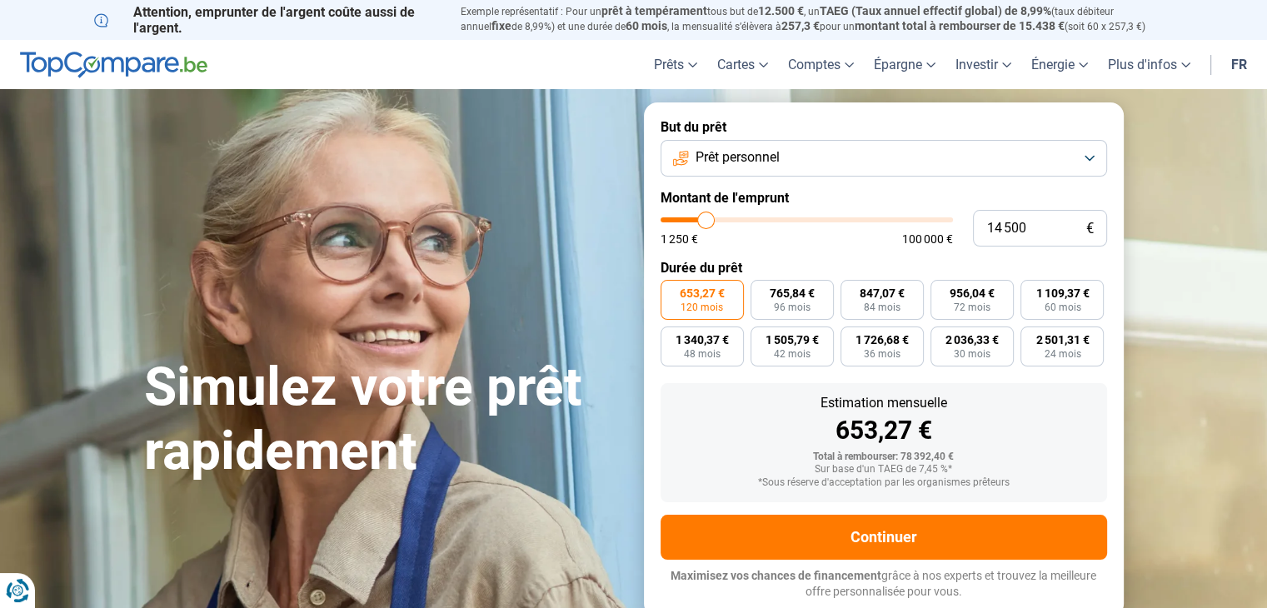
type input "14250"
type input "14 750"
type input "14750"
type input "14 500"
drag, startPoint x: 823, startPoint y: 222, endPoint x: 702, endPoint y: 218, distance: 120.9
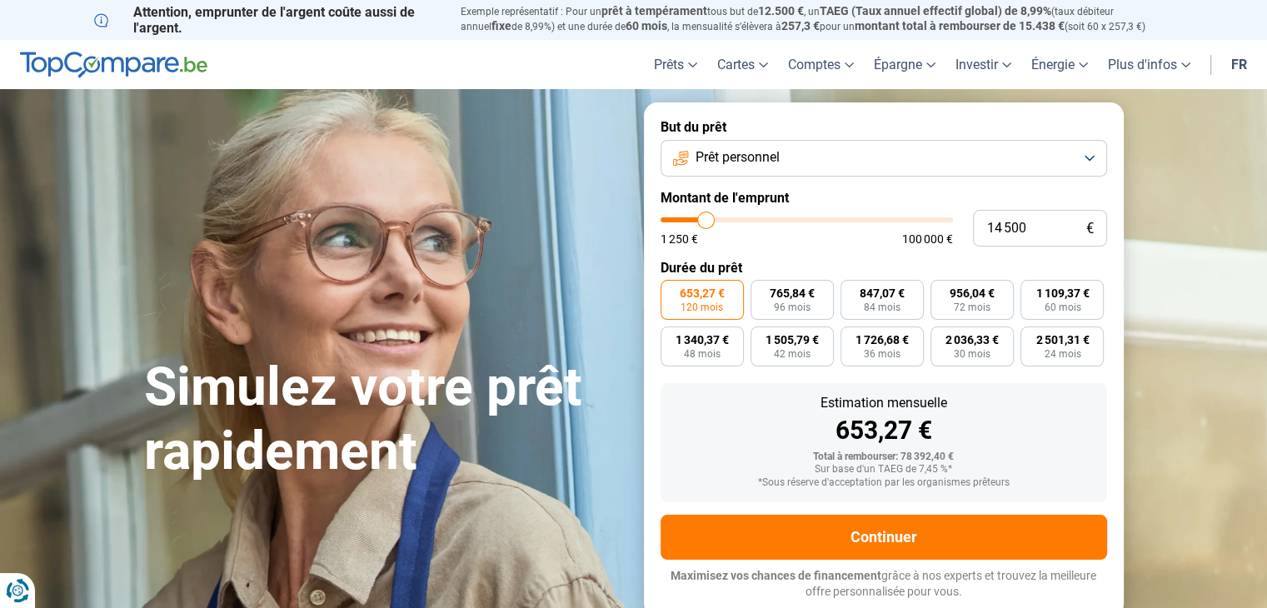
type input "14500"
click at [707, 221] on input "range" at bounding box center [807, 219] width 292 height 5
radio input "true"
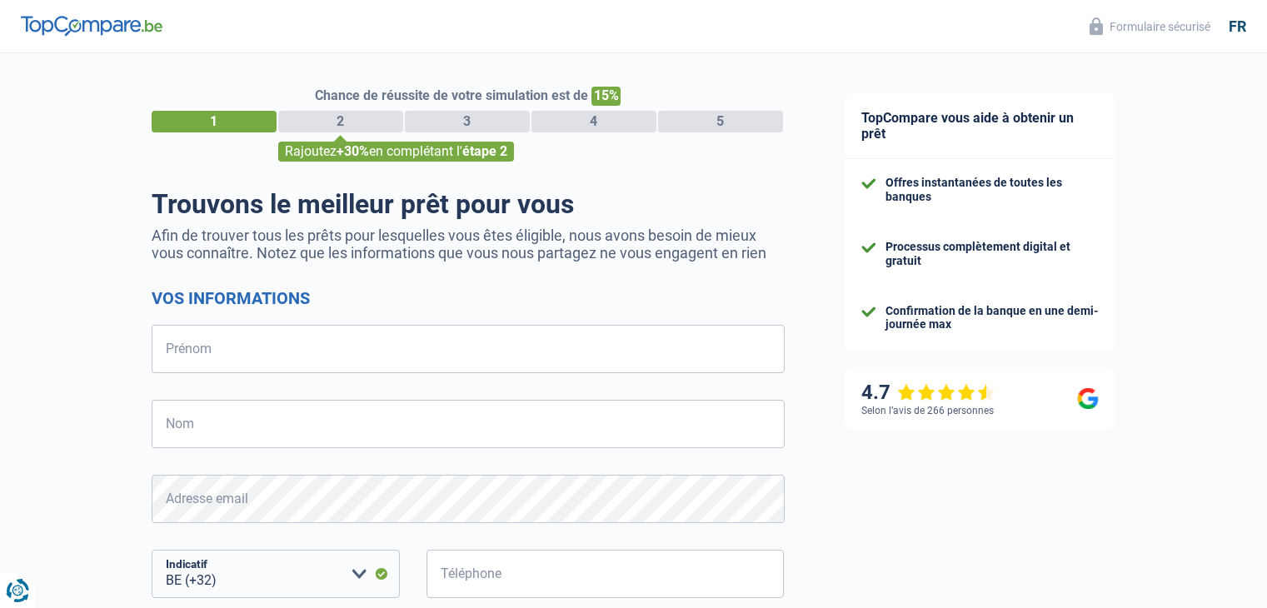
select select "32"
